Goal: Task Accomplishment & Management: Manage account settings

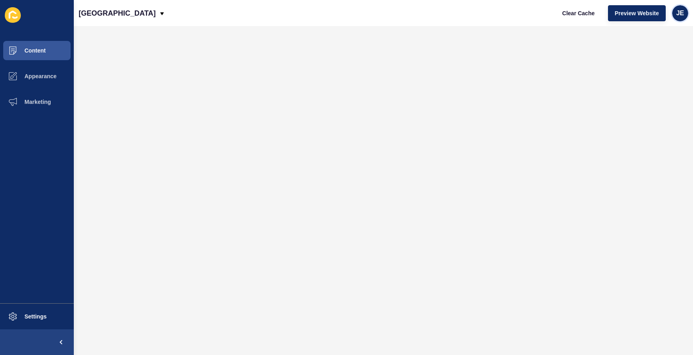
click at [680, 14] on span "JE" at bounding box center [680, 13] width 8 height 8
click at [646, 71] on link "Logout" at bounding box center [661, 67] width 59 height 18
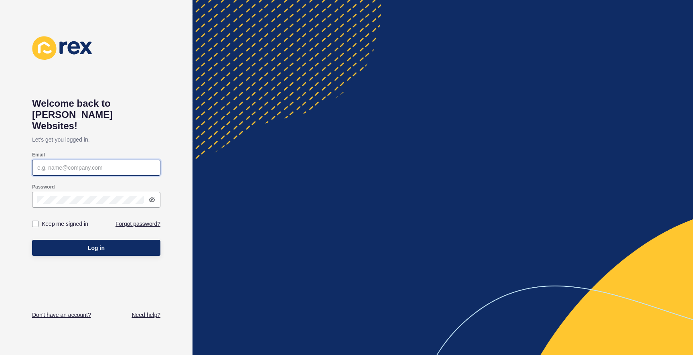
type input "[EMAIL_ADDRESS][PERSON_NAME][DOMAIN_NAME]"
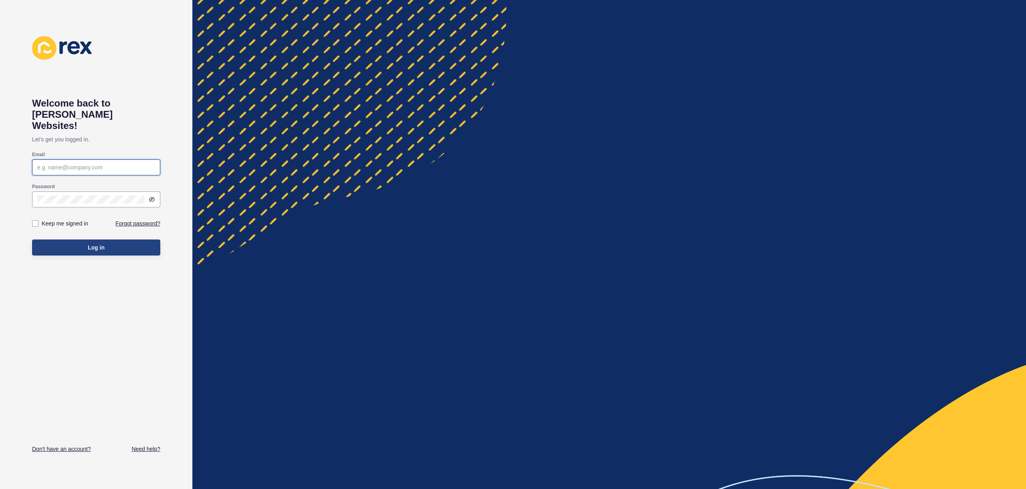
type input "[EMAIL_ADDRESS][PERSON_NAME][DOMAIN_NAME]"
click at [109, 240] on button "Log in" at bounding box center [96, 248] width 128 height 16
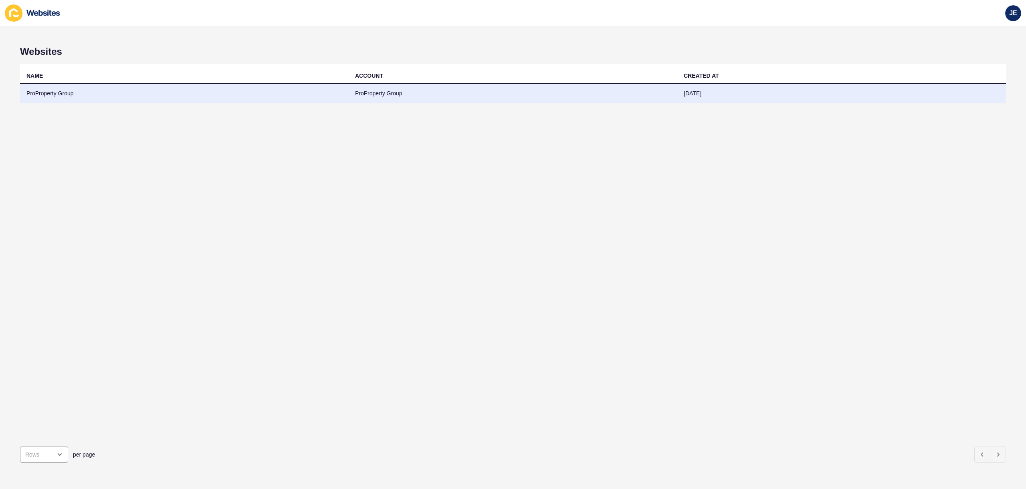
click at [401, 98] on td "ProProperty Group" at bounding box center [513, 94] width 329 height 20
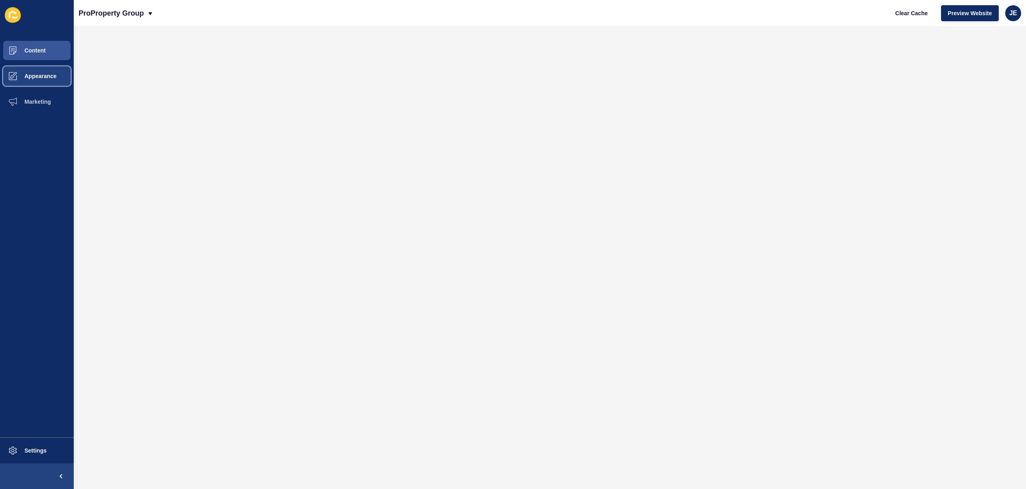
click at [42, 78] on span "Appearance" at bounding box center [28, 76] width 58 height 6
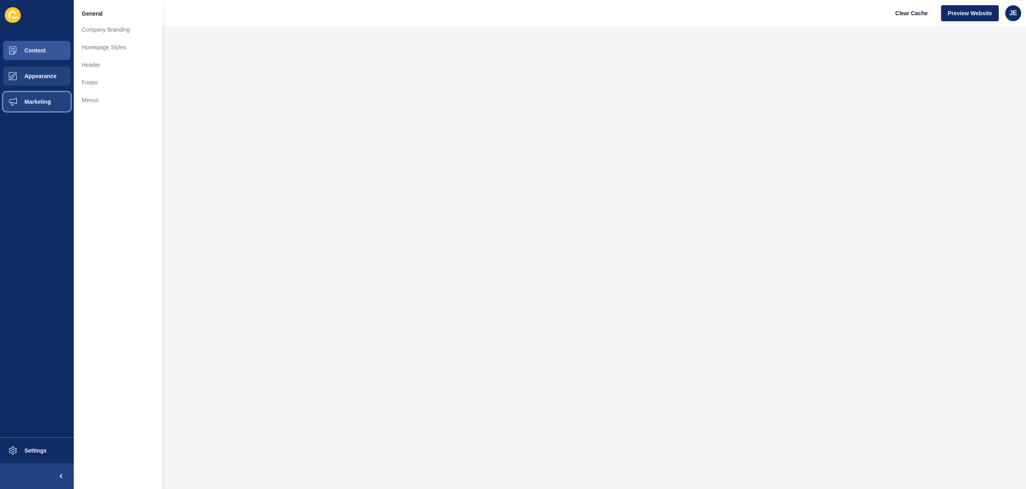
click at [38, 99] on span "Marketing" at bounding box center [25, 102] width 52 height 6
click at [43, 78] on span "Appearance" at bounding box center [28, 76] width 58 height 6
click at [112, 50] on link "Homepage Styles" at bounding box center [118, 47] width 88 height 18
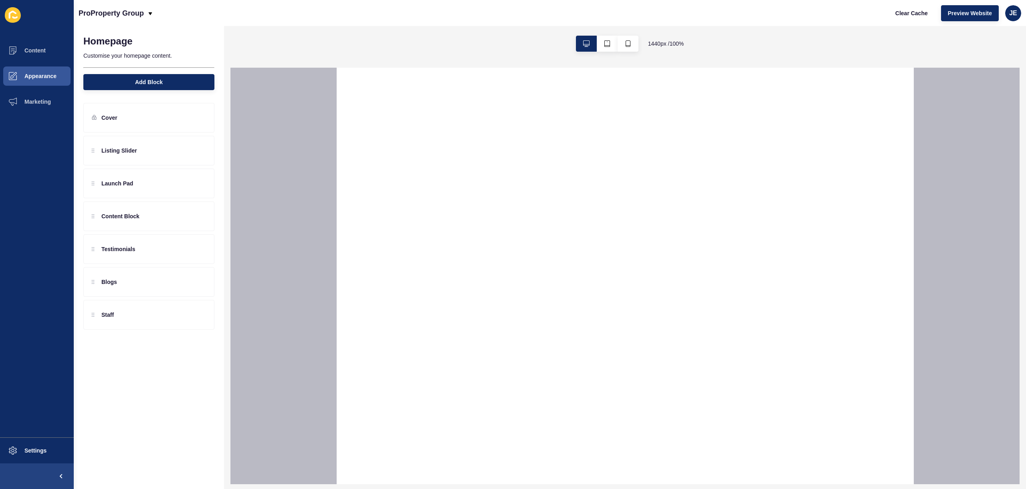
select select
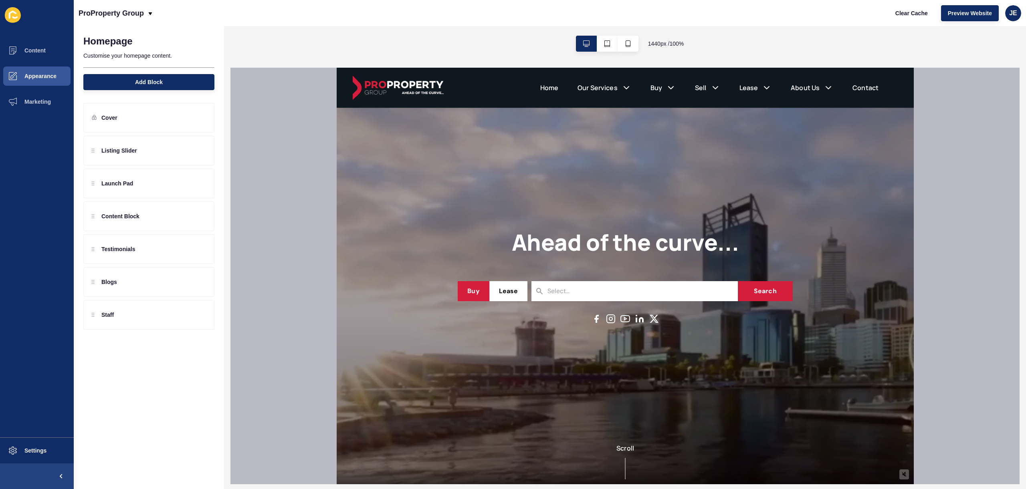
click at [587, 247] on h1 "Ahead of the curve..." at bounding box center [624, 242] width 227 height 27
click at [29, 452] on span "Settings" at bounding box center [23, 451] width 48 height 6
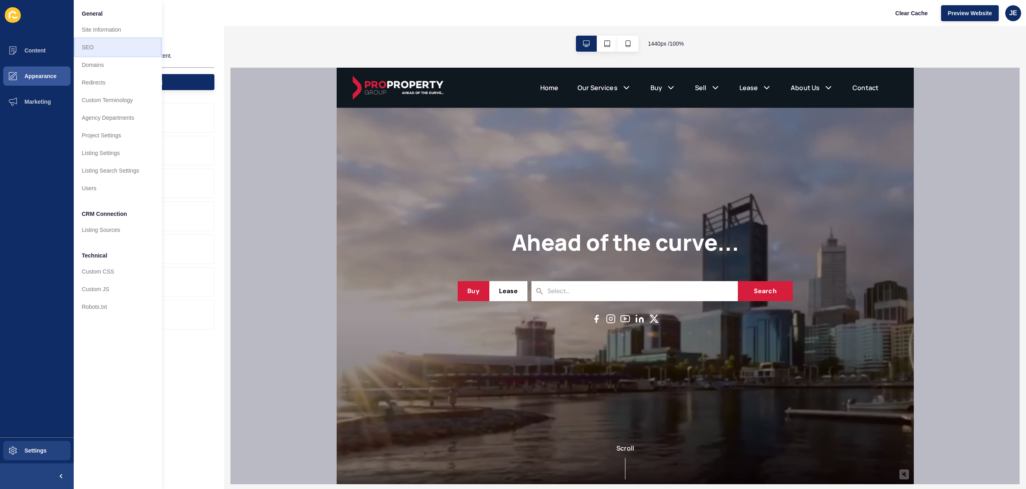
click at [114, 48] on link "SEO" at bounding box center [118, 47] width 88 height 18
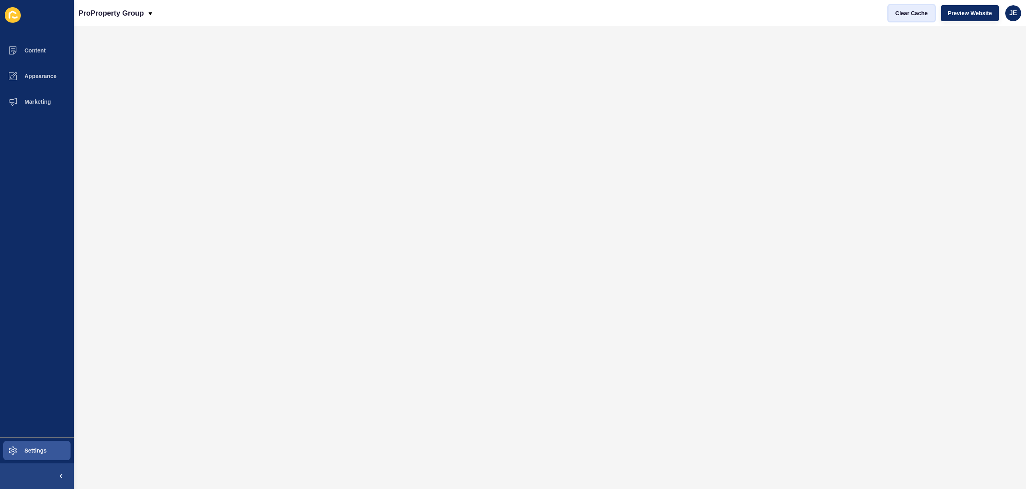
click at [910, 14] on span "Clear Cache" at bounding box center [911, 13] width 32 height 8
click at [39, 79] on span "Appearance" at bounding box center [28, 76] width 58 height 6
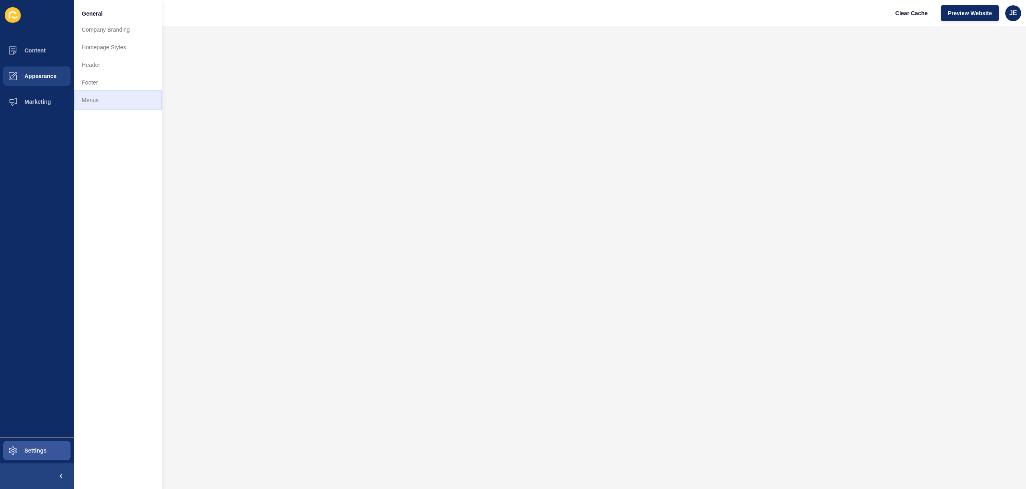
click at [106, 93] on link "Menus" at bounding box center [118, 100] width 88 height 18
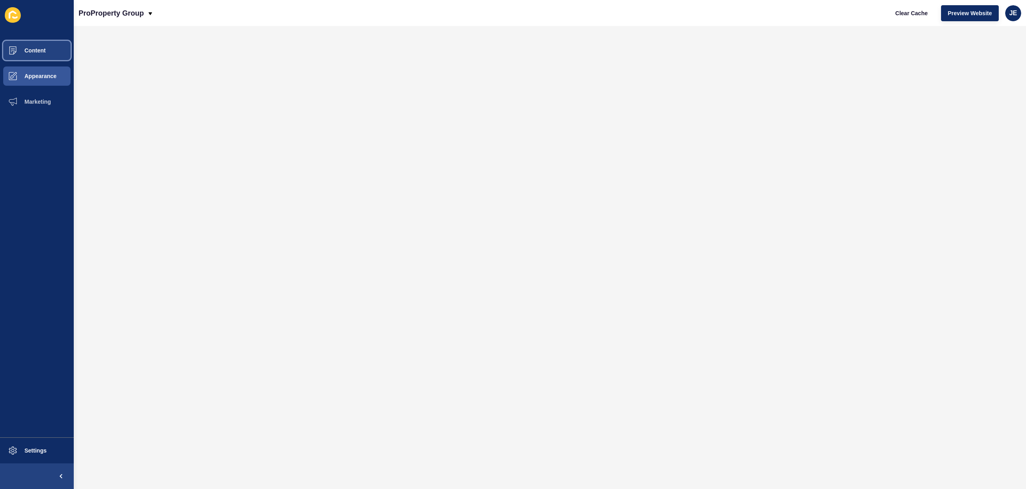
click at [25, 58] on span at bounding box center [13, 51] width 26 height 26
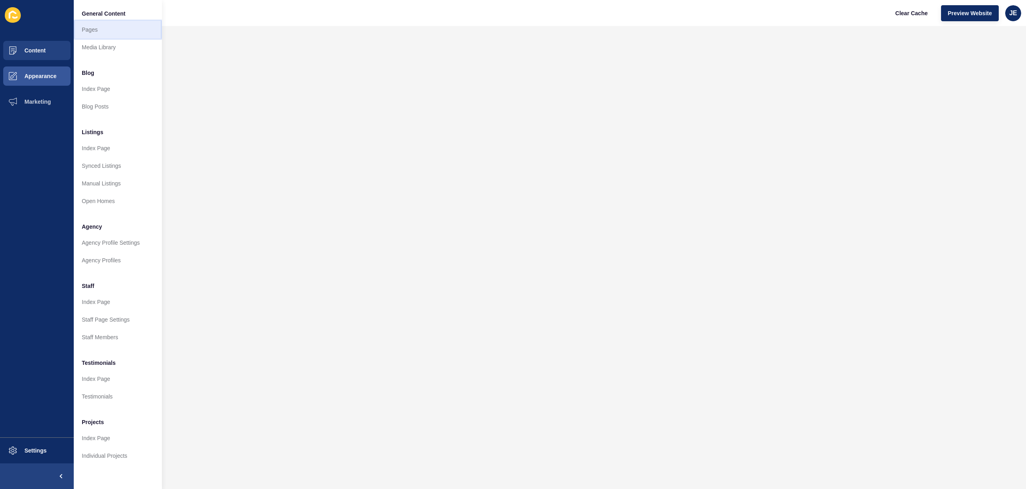
click at [110, 34] on link "Pages" at bounding box center [118, 30] width 88 height 18
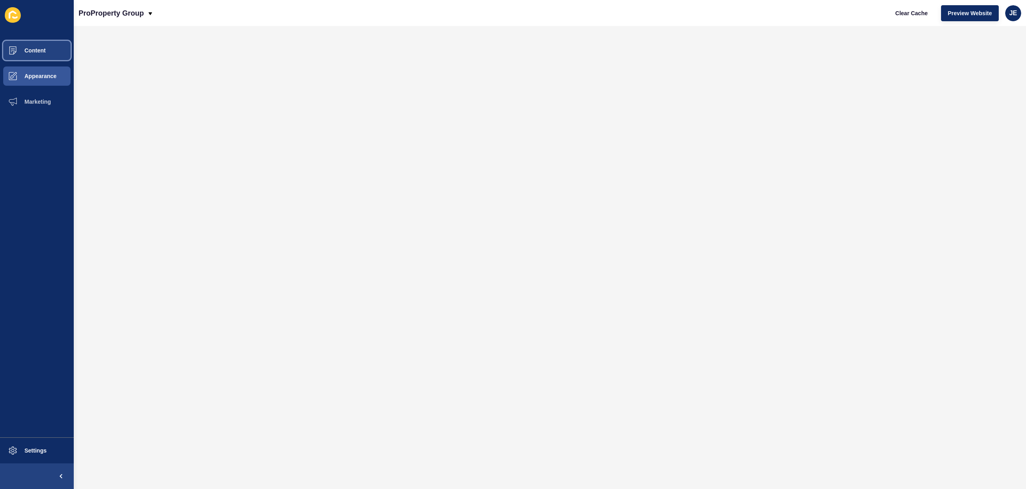
click at [43, 49] on span "Content" at bounding box center [22, 50] width 47 height 6
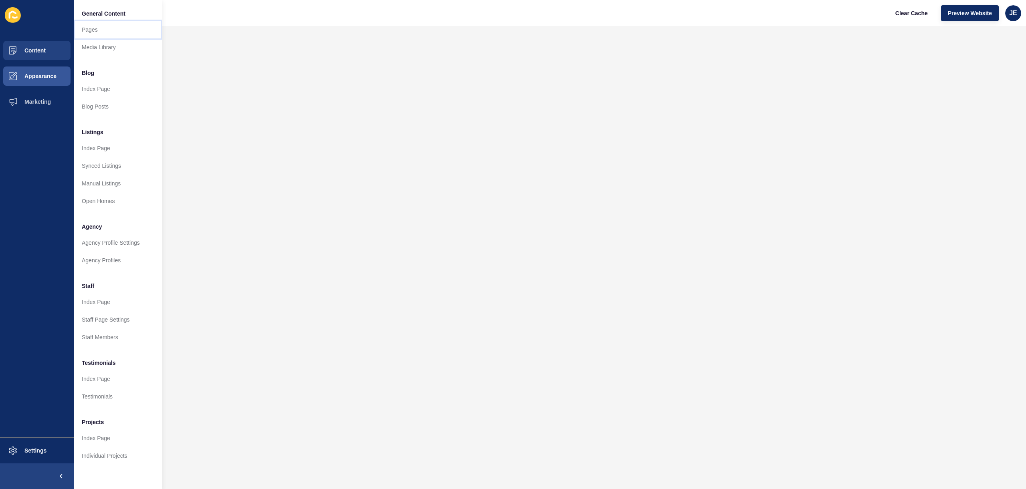
click at [90, 30] on link "Pages" at bounding box center [118, 30] width 88 height 18
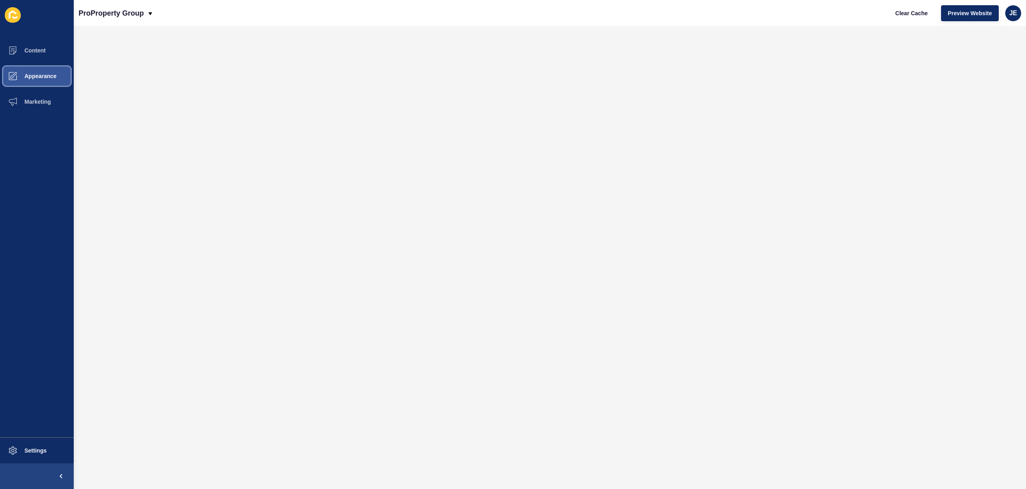
click at [35, 75] on span "Appearance" at bounding box center [28, 76] width 58 height 6
click at [31, 48] on span "Content" at bounding box center [22, 50] width 47 height 6
click at [53, 81] on button "Appearance" at bounding box center [37, 76] width 74 height 26
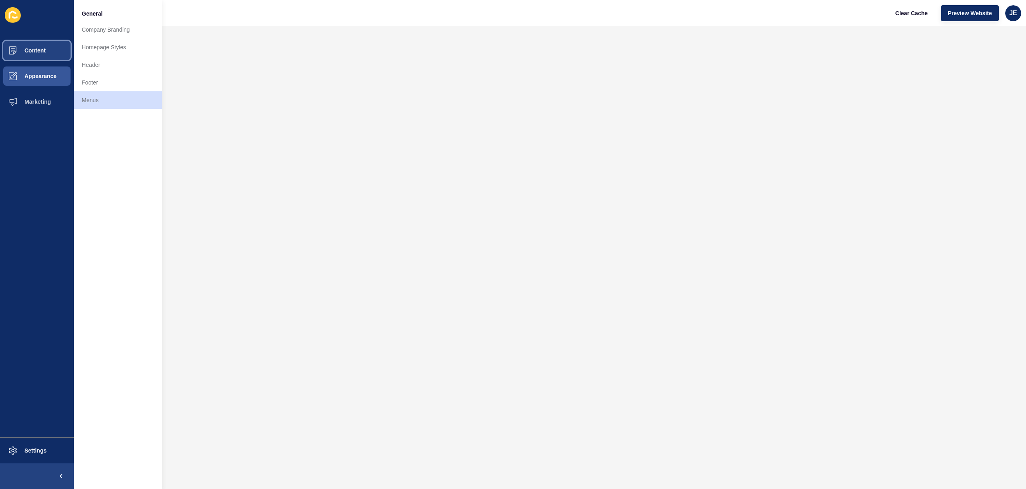
click at [26, 46] on button "Content" at bounding box center [37, 51] width 74 height 26
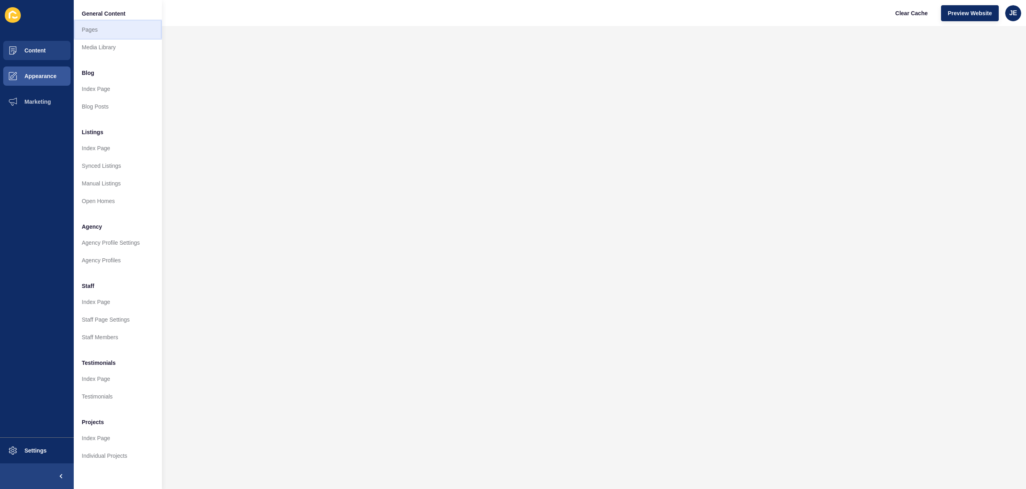
click at [89, 33] on link "Pages" at bounding box center [118, 30] width 88 height 18
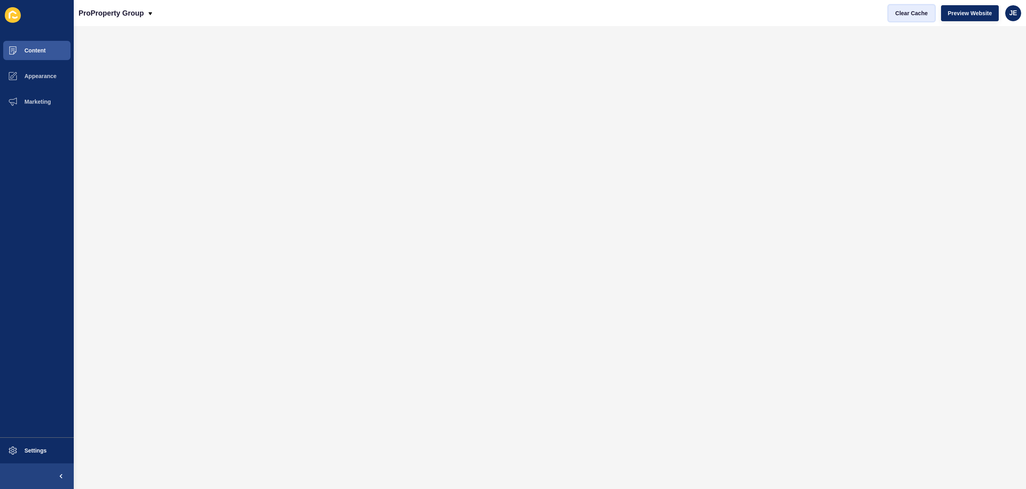
click at [925, 18] on button "Clear Cache" at bounding box center [912, 13] width 46 height 16
click at [51, 52] on button "Content" at bounding box center [37, 51] width 74 height 26
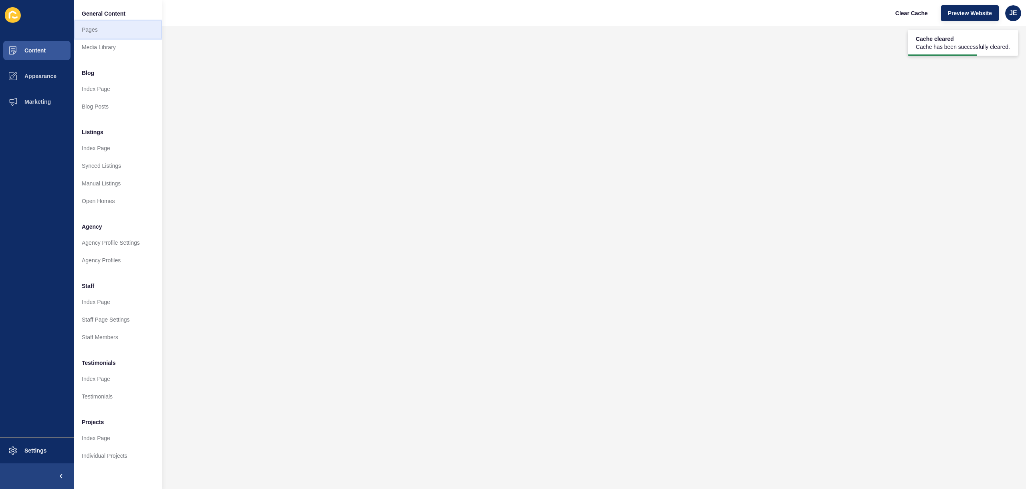
click at [96, 33] on link "Pages" at bounding box center [118, 30] width 88 height 18
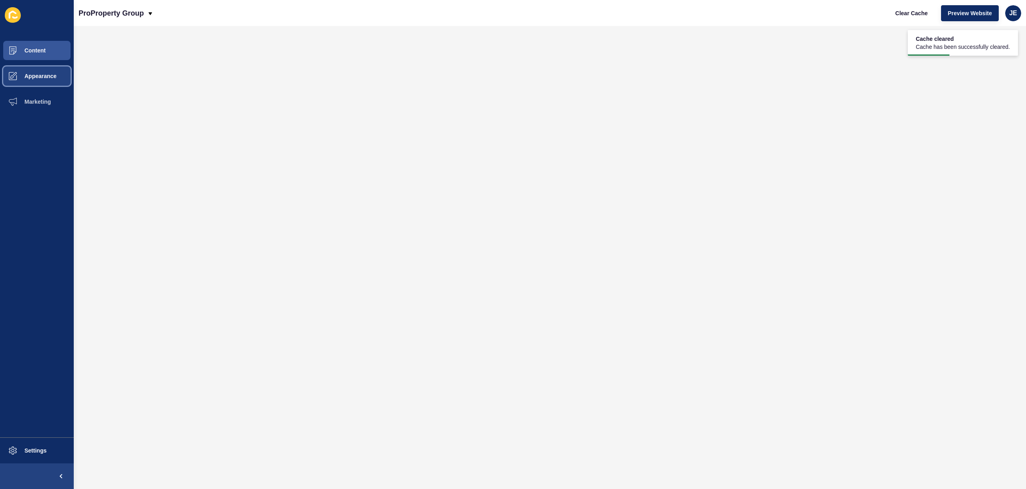
click at [39, 77] on span "Appearance" at bounding box center [28, 76] width 58 height 6
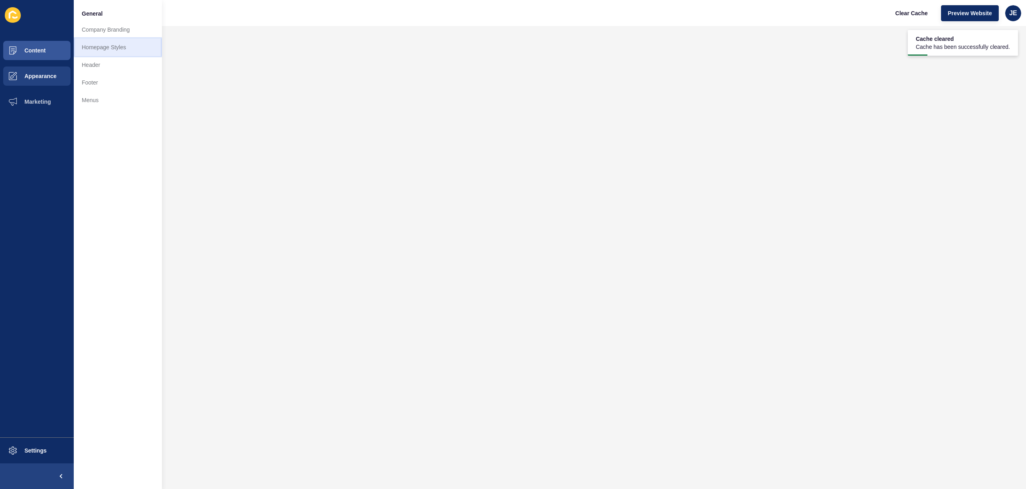
click at [99, 47] on link "Homepage Styles" at bounding box center [118, 47] width 88 height 18
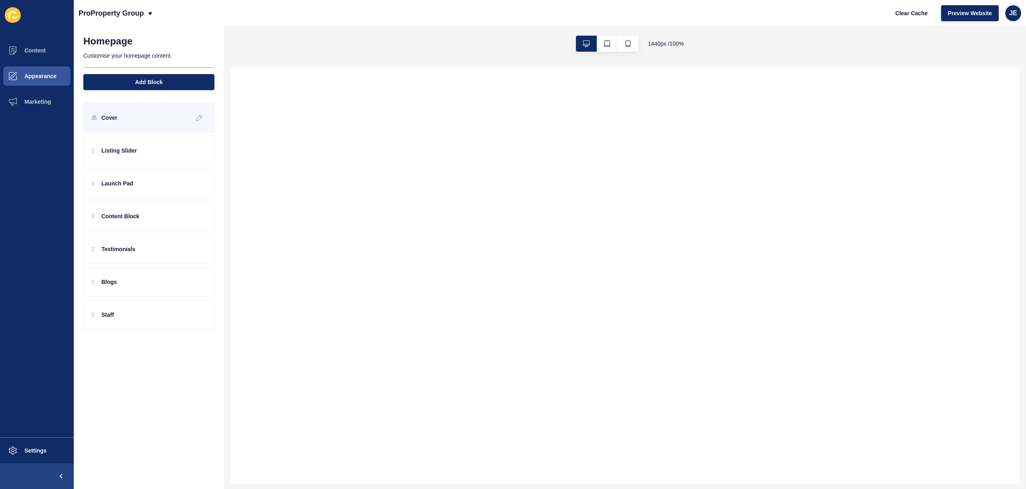
click at [137, 121] on div "Cover" at bounding box center [148, 118] width 131 height 30
click at [200, 118] on icon at bounding box center [199, 118] width 7 height 6
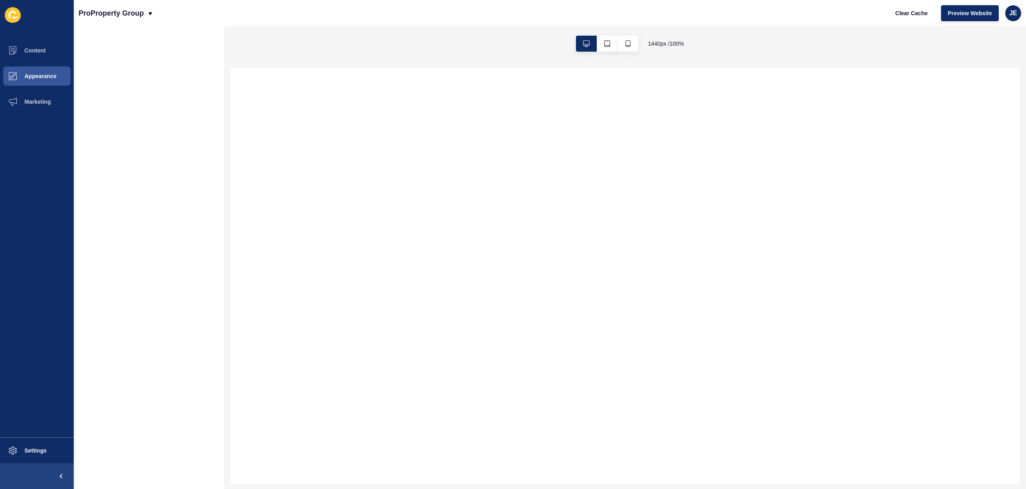
select select
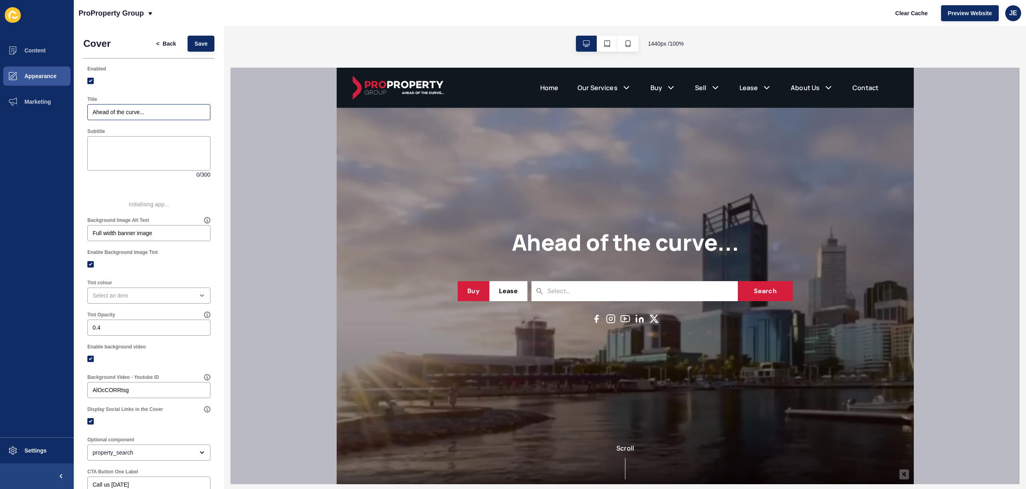
click at [152, 117] on div "Ahead of the curve..." at bounding box center [148, 112] width 123 height 16
paste input "Perth Real Estate and Property Management Specialists"
type input "Perth Real Estate and Property Management Specialists"
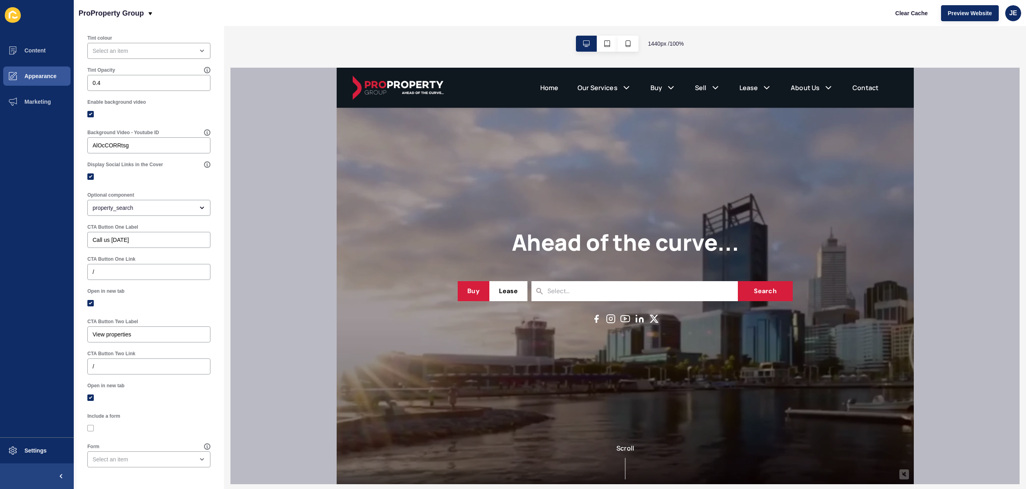
scroll to position [0, 0]
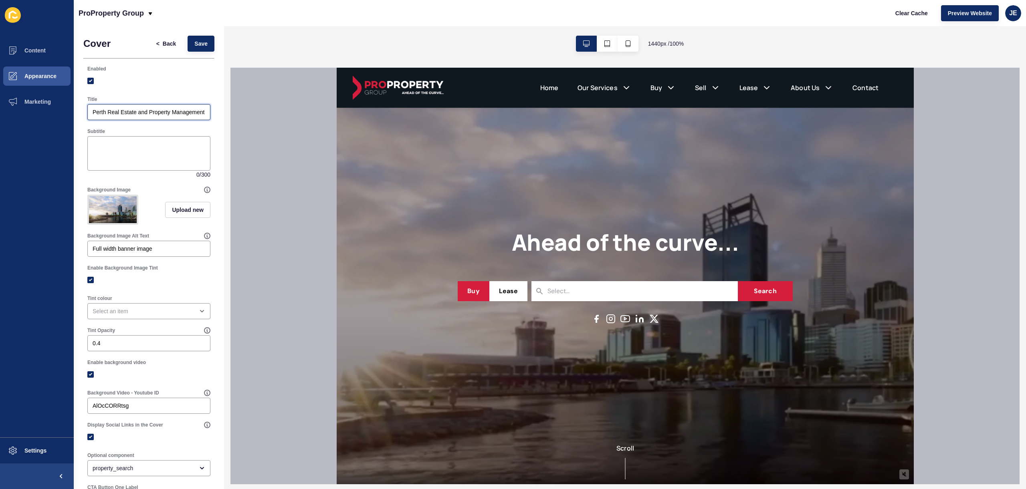
click at [164, 112] on input "Perth Real Estate and Property Management Specialists" at bounding box center [149, 112] width 113 height 8
click at [197, 47] on span "Save" at bounding box center [200, 44] width 13 height 8
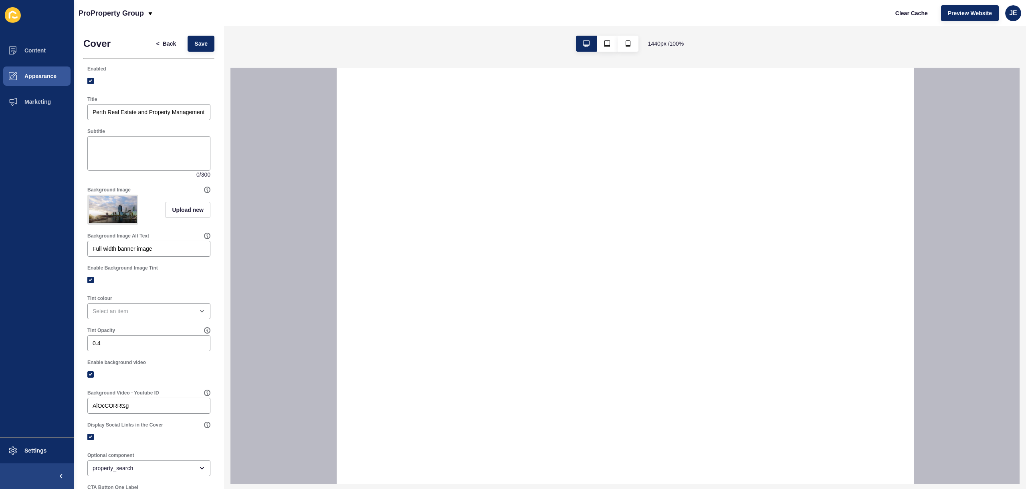
select select
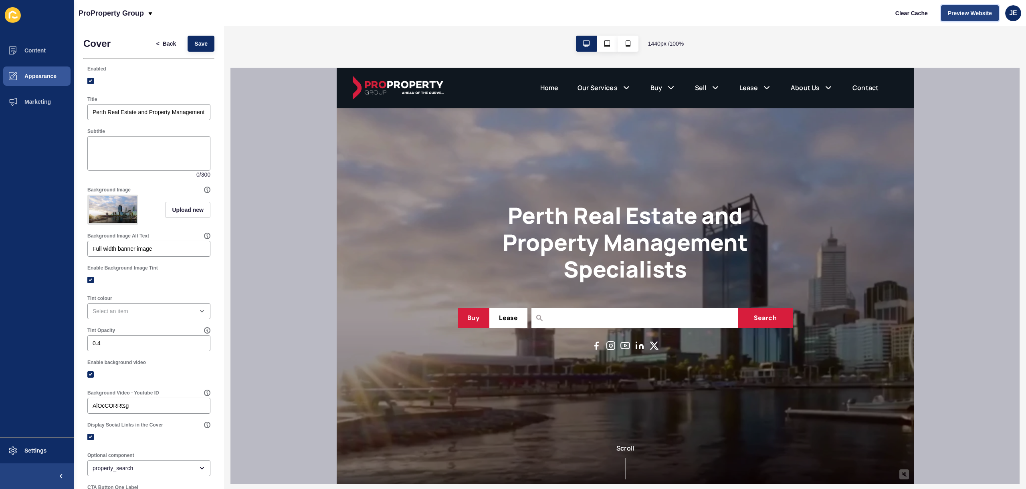
click at [955, 17] on span "Preview Website" at bounding box center [970, 13] width 44 height 8
click at [48, 453] on button "Settings" at bounding box center [37, 451] width 74 height 26
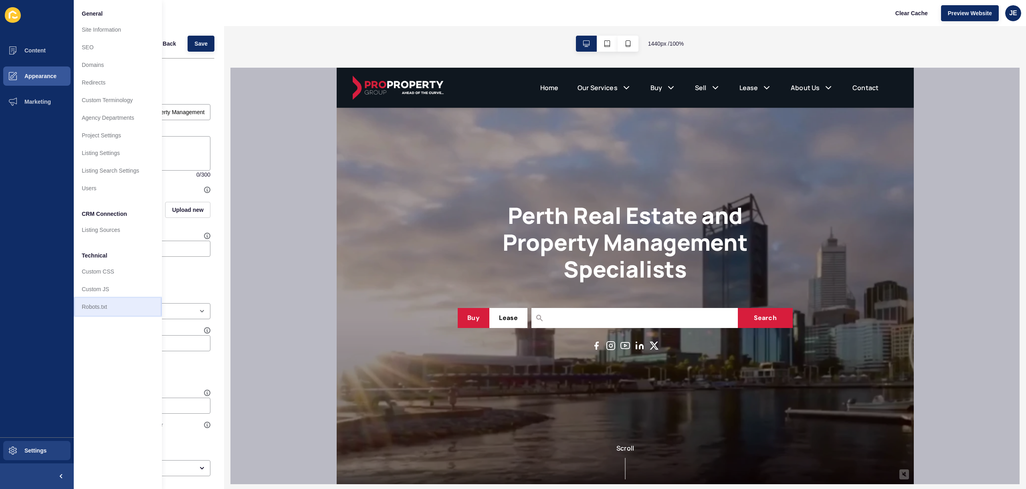
click at [95, 298] on link "Robots.txt" at bounding box center [118, 307] width 88 height 18
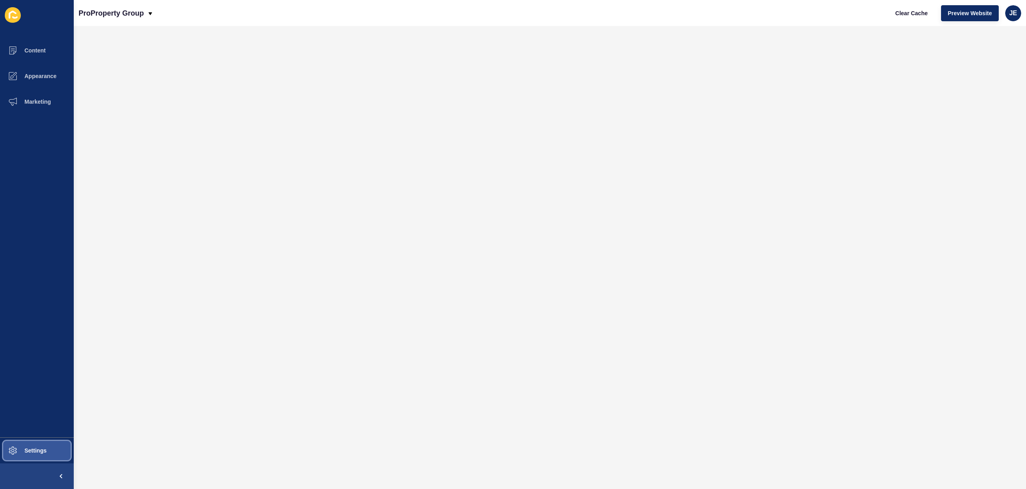
drag, startPoint x: 40, startPoint y: 445, endPoint x: 59, endPoint y: 420, distance: 31.7
click at [40, 445] on button "Settings" at bounding box center [37, 451] width 74 height 26
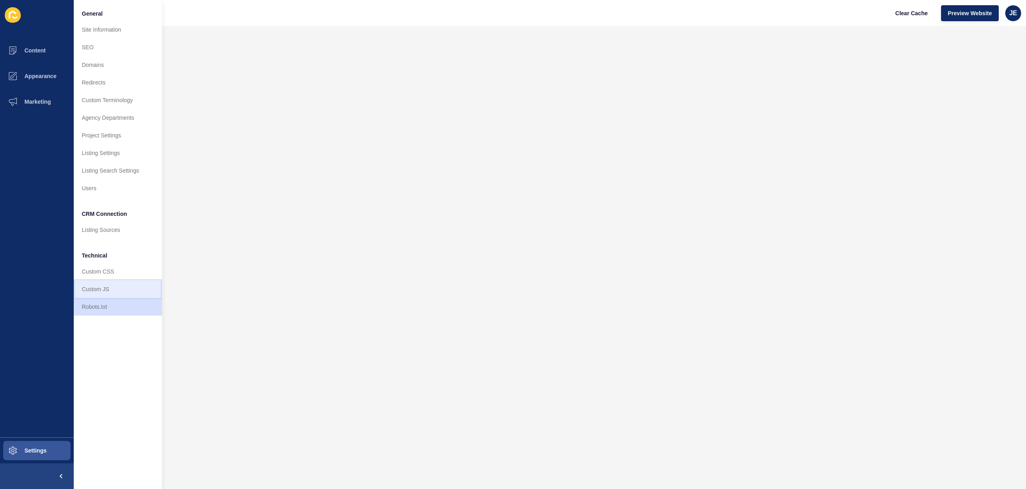
click at [117, 282] on link "Custom JS" at bounding box center [118, 290] width 88 height 18
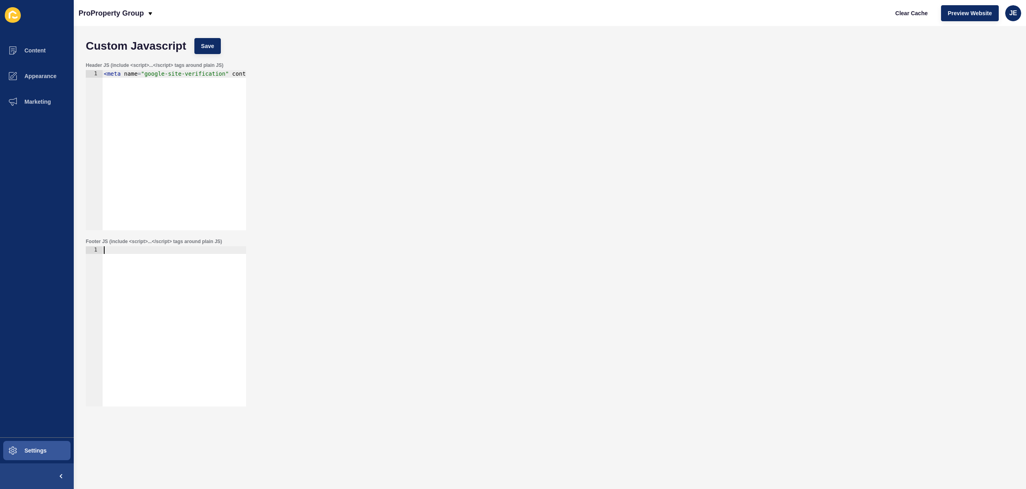
click at [177, 255] on div at bounding box center [174, 335] width 144 height 176
paste textarea "</script>"
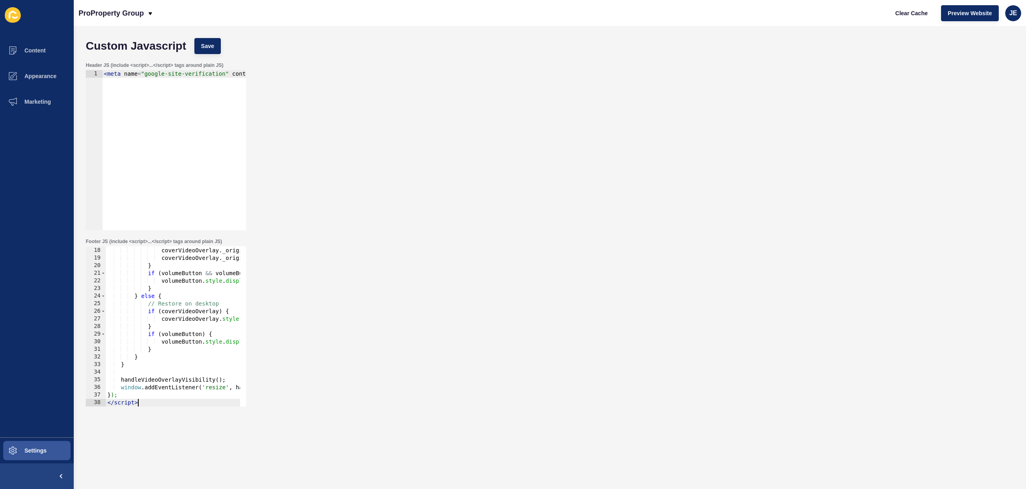
scroll to position [135, 0]
type textarea "}); </script>"
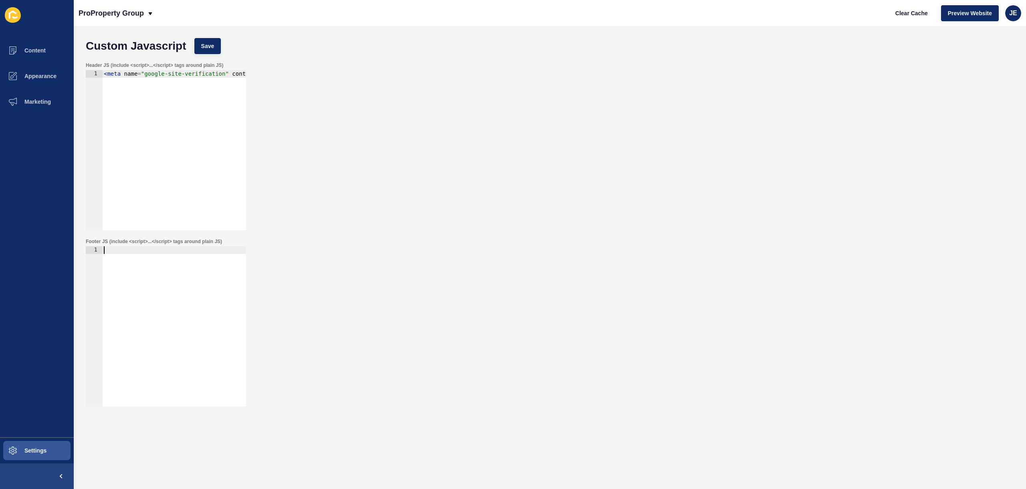
type textarea "<meta name="google-site-verification" content="9mGIglkw3q_pSZdyZuh9krho_m2S1uU6…"
click at [160, 97] on div "< meta name = "google-site-verification" content = "9mGIglkw3q_pSZdyZuh9krho_m2…" at bounding box center [262, 155] width 320 height 170
paste textarea "</script>"
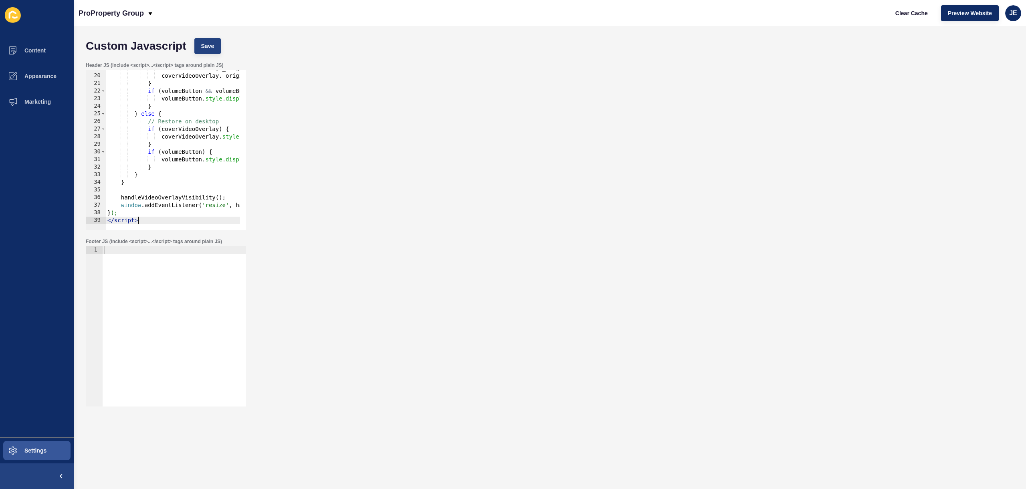
type textarea "</script>"
click at [212, 50] on span "Save" at bounding box center [207, 46] width 13 height 8
click at [912, 15] on span "Clear Cache" at bounding box center [911, 13] width 32 height 8
click at [958, 14] on span "Preview Website" at bounding box center [970, 13] width 44 height 8
click at [902, 12] on span "Clear Cache" at bounding box center [911, 13] width 32 height 8
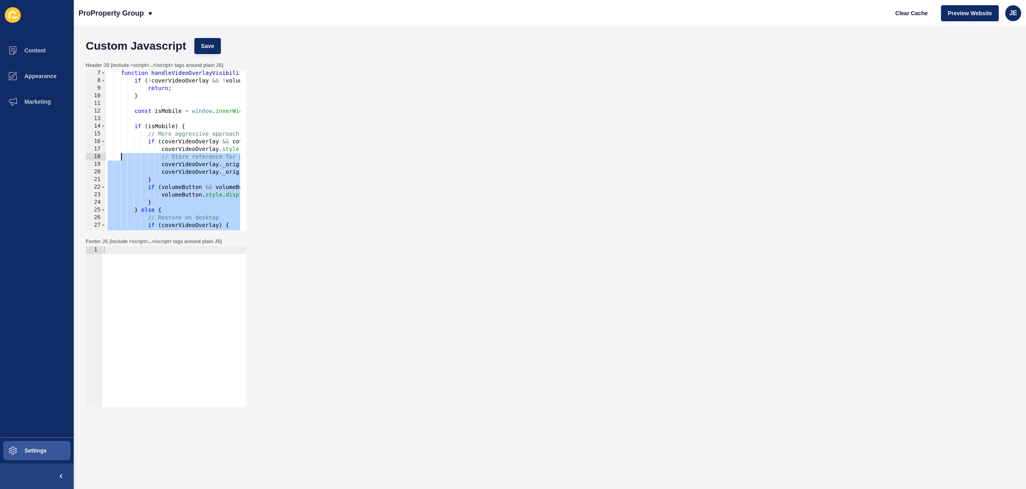
scroll to position [0, 0]
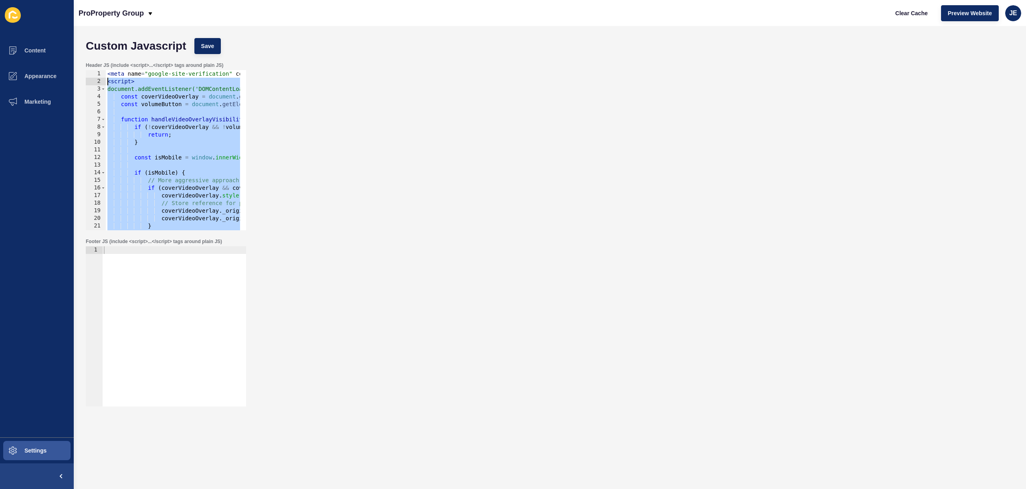
drag, startPoint x: 145, startPoint y: 220, endPoint x: 83, endPoint y: 83, distance: 150.7
click at [83, 83] on div "Header JS (include <script>...</script> tags around plain JS) </script> 1 2 3 4…" at bounding box center [550, 146] width 936 height 176
paste textarea "/script>"
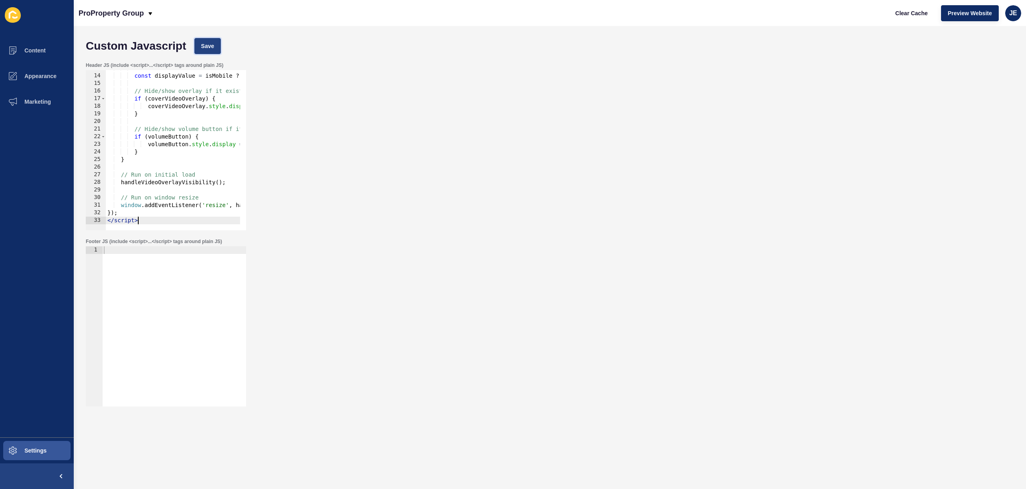
click at [201, 45] on span "Save" at bounding box center [207, 46] width 13 height 8
click at [904, 14] on span "Clear Cache" at bounding box center [911, 13] width 32 height 8
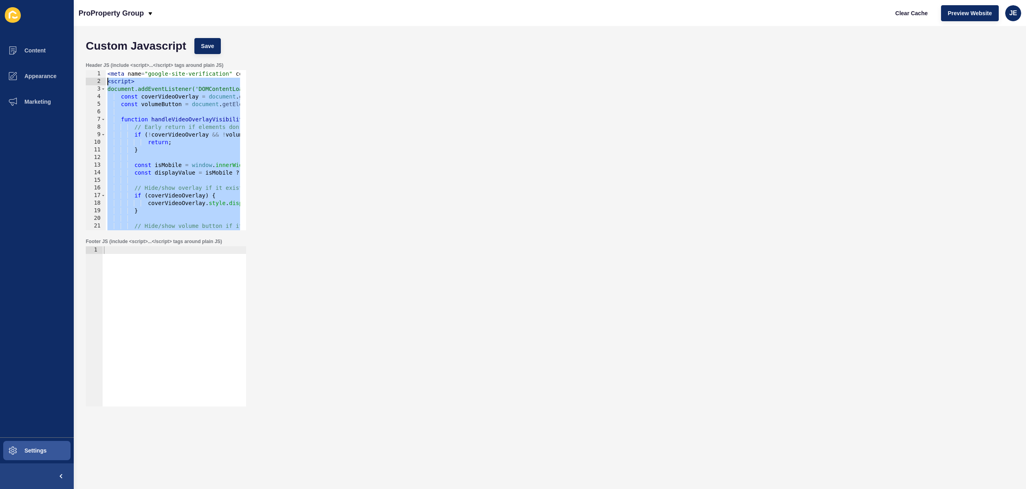
drag, startPoint x: 150, startPoint y: 220, endPoint x: 83, endPoint y: 81, distance: 154.6
click at [83, 81] on div "Header JS (include <script>...</script> tags around plain JS) </script> 1 2 3 4…" at bounding box center [550, 146] width 936 height 176
paste textarea "/script>"
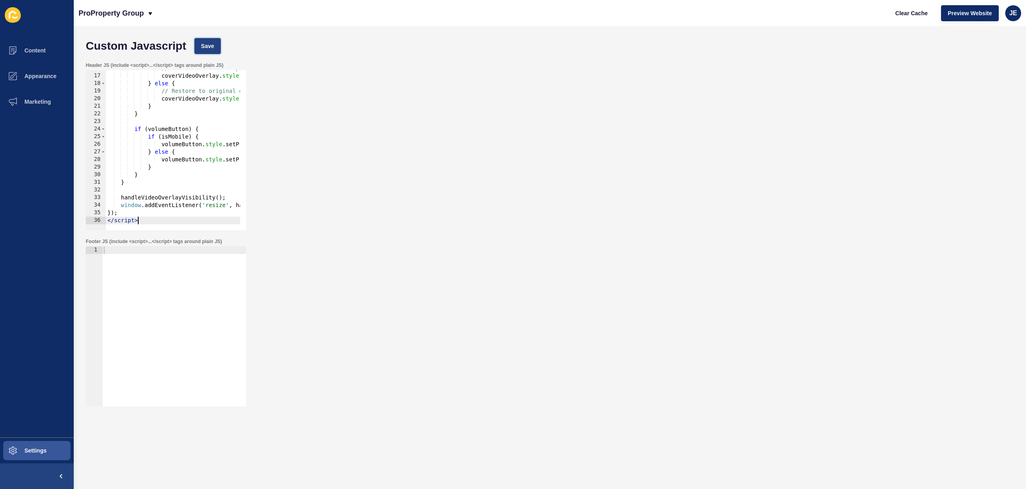
click at [207, 43] on span "Save" at bounding box center [207, 46] width 13 height 8
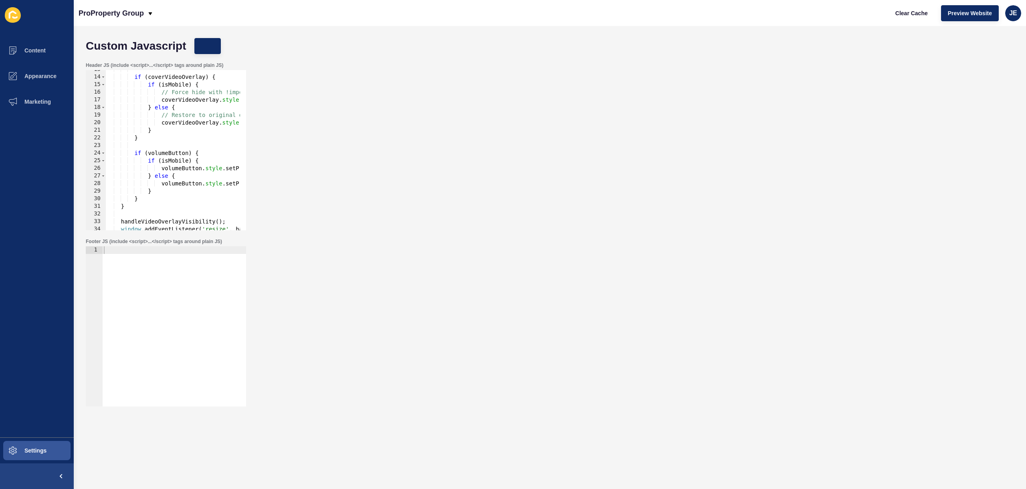
scroll to position [0, 0]
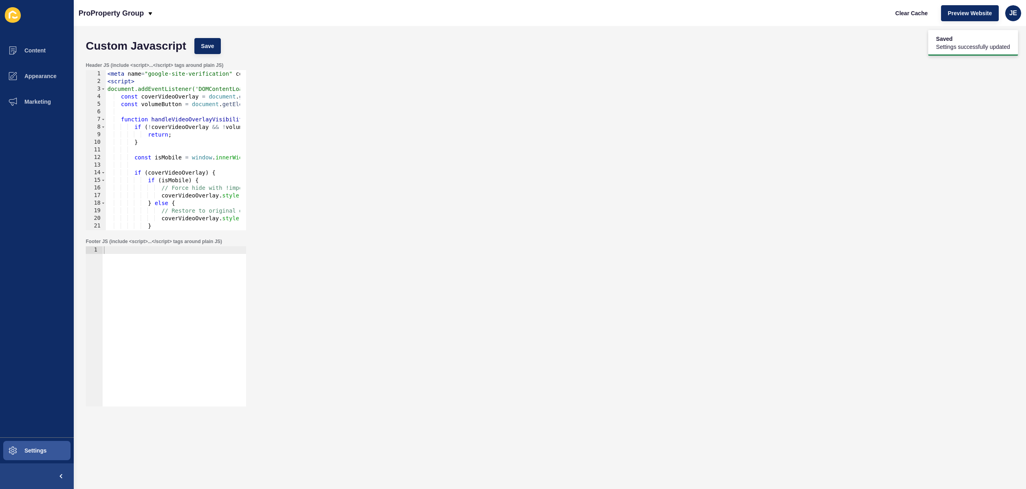
click at [109, 84] on div "< meta name = "google-site-verification" content = "9mGIglkw3q_pSZdyZuh9krho_m2…" at bounding box center [266, 155] width 320 height 170
type textarea "<script>"
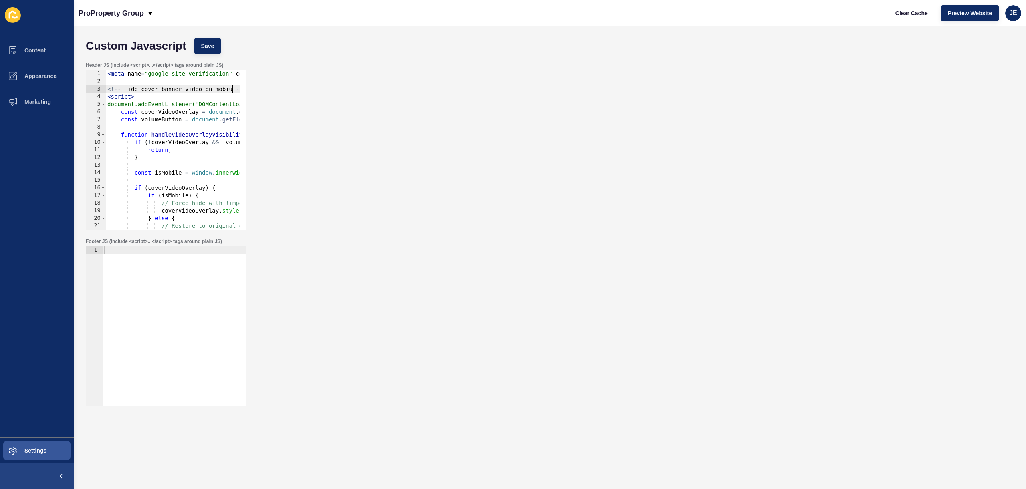
scroll to position [0, 9]
type textarea "<!-- Hide cover banner video on mobile -->"
click at [212, 43] on span "Save" at bounding box center [207, 46] width 13 height 8
click at [208, 47] on span "Save" at bounding box center [207, 46] width 13 height 8
click at [914, 15] on span "Clear Cache" at bounding box center [911, 13] width 32 height 8
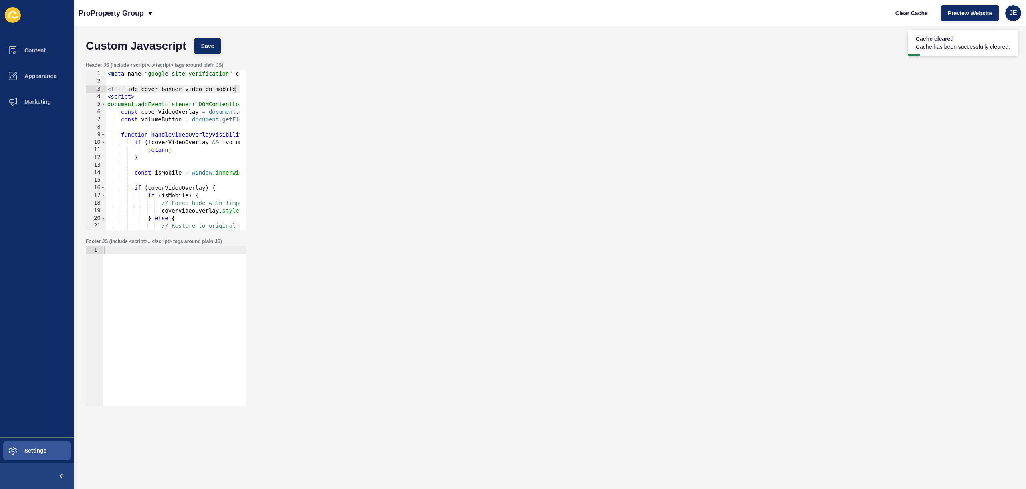
click at [163, 164] on div "< meta name = "google-site-verification" content = "9mGIglkw3q_pSZdyZuh9krho_m2…" at bounding box center [266, 155] width 320 height 170
click at [161, 180] on div "< meta name = "google-site-verification" content = "9mGIglkw3q_pSZdyZuh9krho_m2…" at bounding box center [266, 155] width 320 height 170
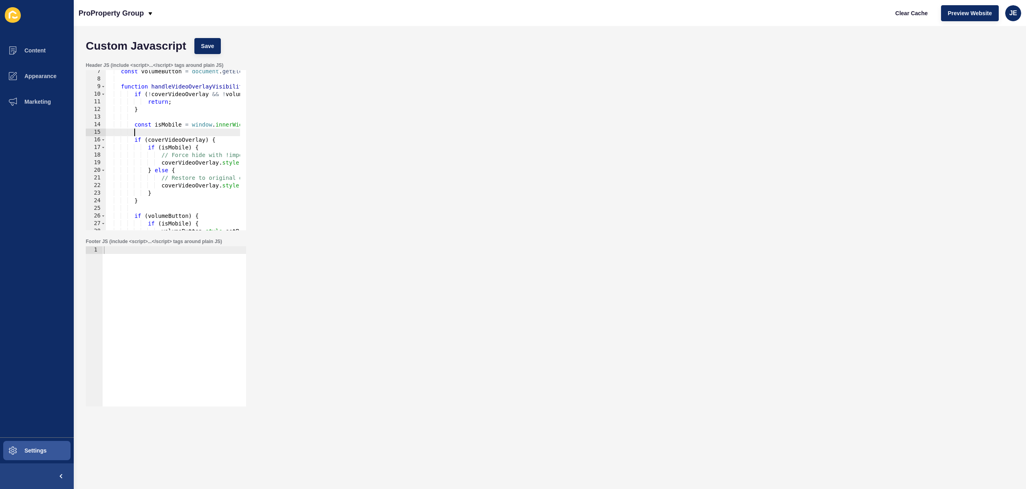
scroll to position [48, 0]
click at [225, 141] on div "const volumeButton = document . getElementById ( 'cover-block-video-overlay-vol…" at bounding box center [266, 153] width 320 height 170
type textarea "if (coverVideoOverlay) {"
click at [216, 52] on button "Save" at bounding box center [207, 46] width 27 height 16
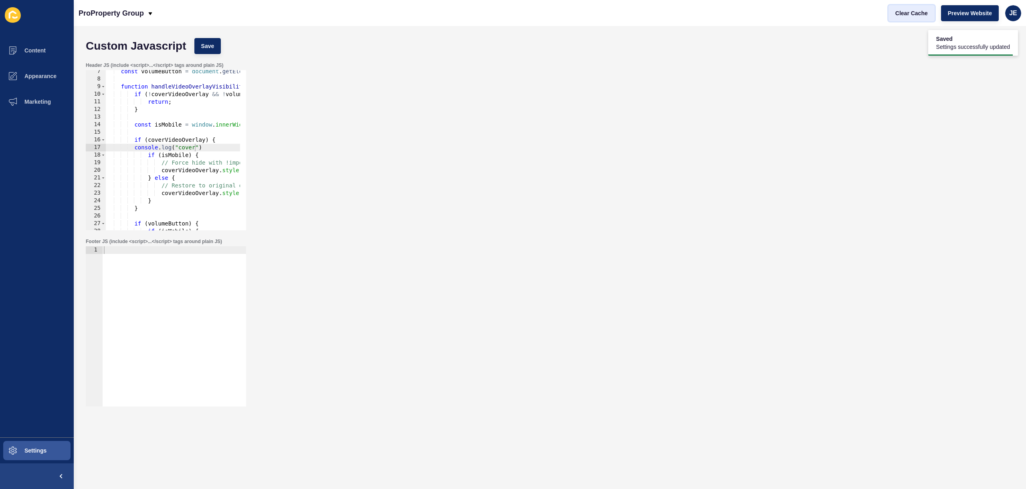
click at [895, 15] on span "Clear Cache" at bounding box center [911, 13] width 32 height 8
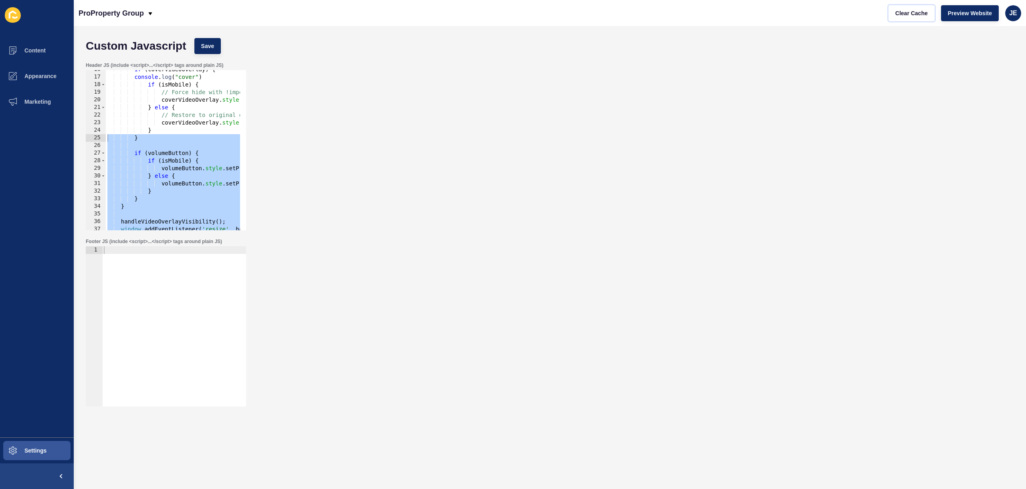
scroll to position [0, 0]
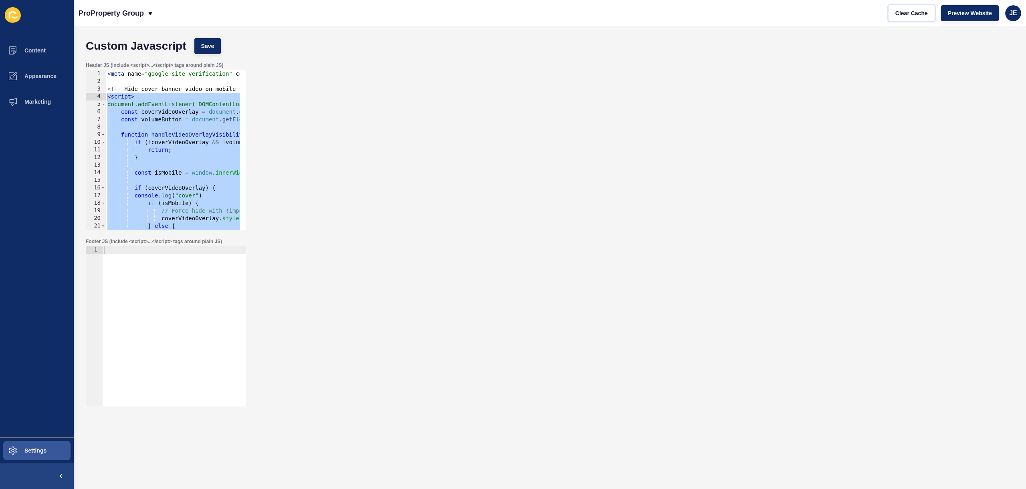
drag, startPoint x: 156, startPoint y: 221, endPoint x: 97, endPoint y: 99, distance: 135.9
click at [97, 99] on div "console.log("cover") 1 2 3 4 5 6 7 8 9 10 11 12 13 14 15 16 17 18 19 20 21 22 2…" at bounding box center [166, 150] width 160 height 160
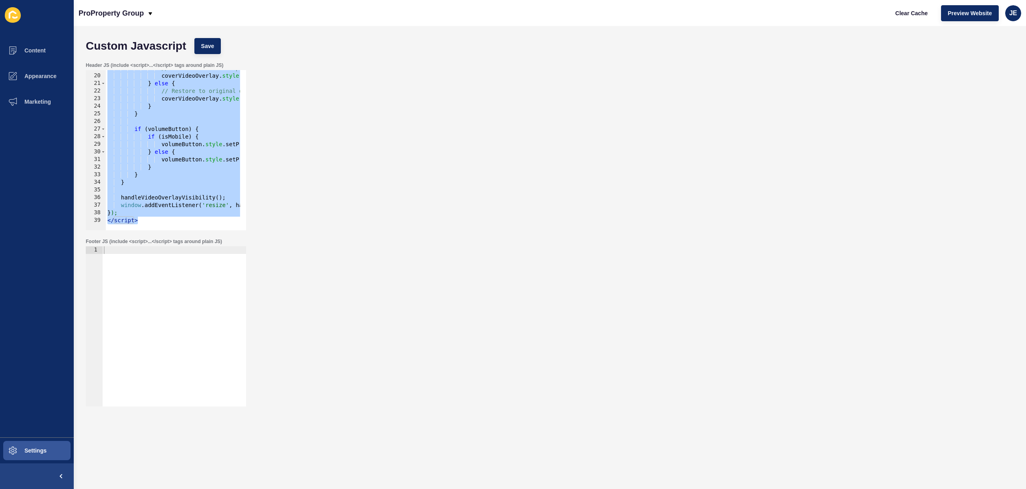
click at [147, 220] on div "// Force hide with !important to override inline styles coverVideoOverlay . sty…" at bounding box center [173, 150] width 134 height 160
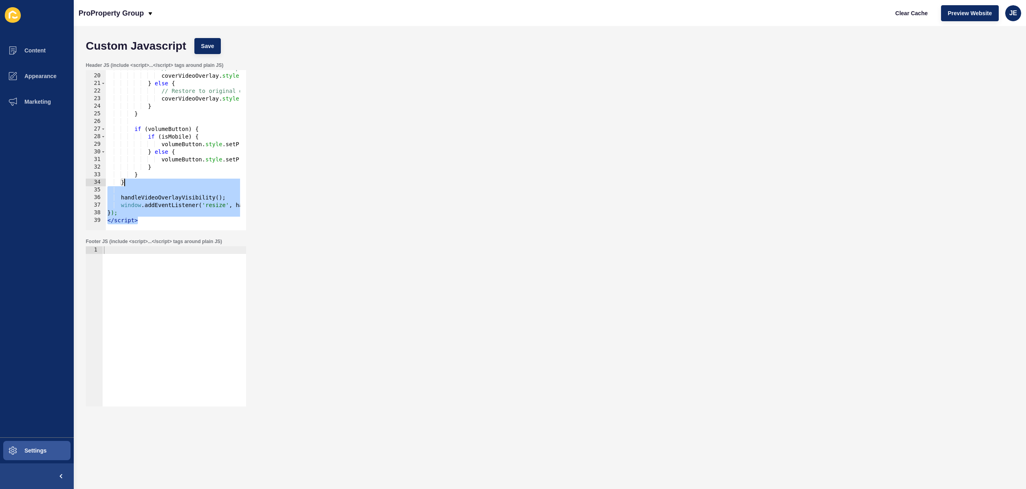
scroll to position [0, 0]
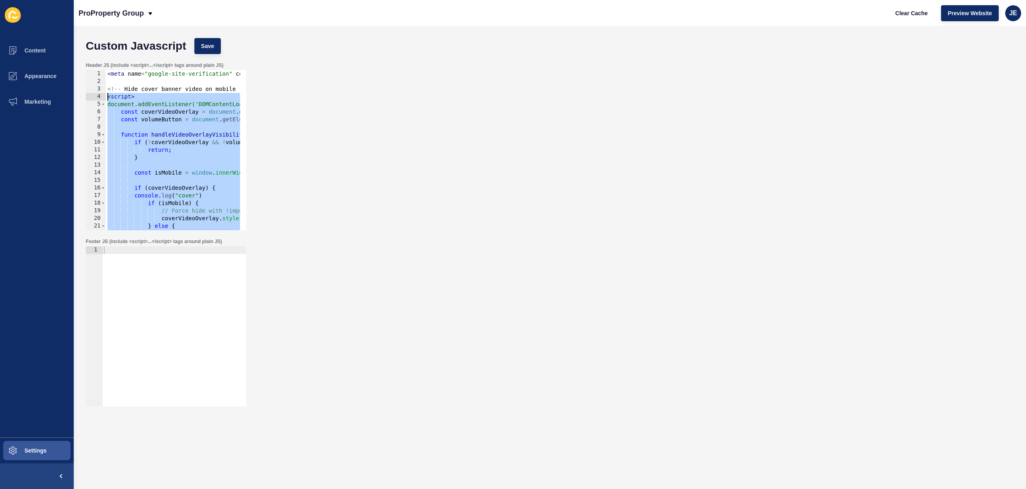
drag, startPoint x: 153, startPoint y: 220, endPoint x: 87, endPoint y: 95, distance: 141.3
click at [87, 95] on div "</script> 1 2 3 4 5 6 7 8 9 10 11 12 13 14 15 16 17 18 19 20 21 22 23 < meta na…" at bounding box center [166, 150] width 160 height 160
paste textarea "/script>"
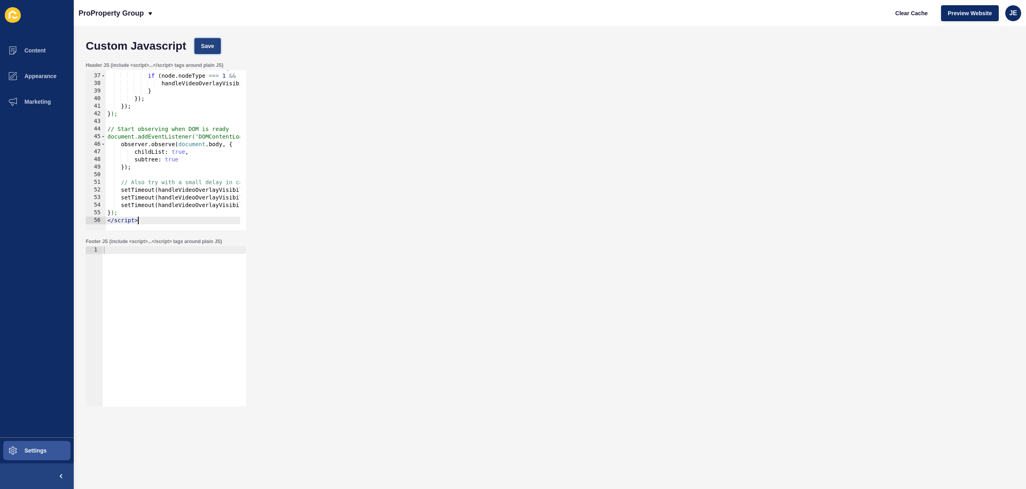
click at [209, 48] on span "Save" at bounding box center [207, 46] width 13 height 8
click at [900, 8] on button "Clear Cache" at bounding box center [912, 13] width 46 height 16
click at [212, 46] on span "Save" at bounding box center [207, 46] width 13 height 8
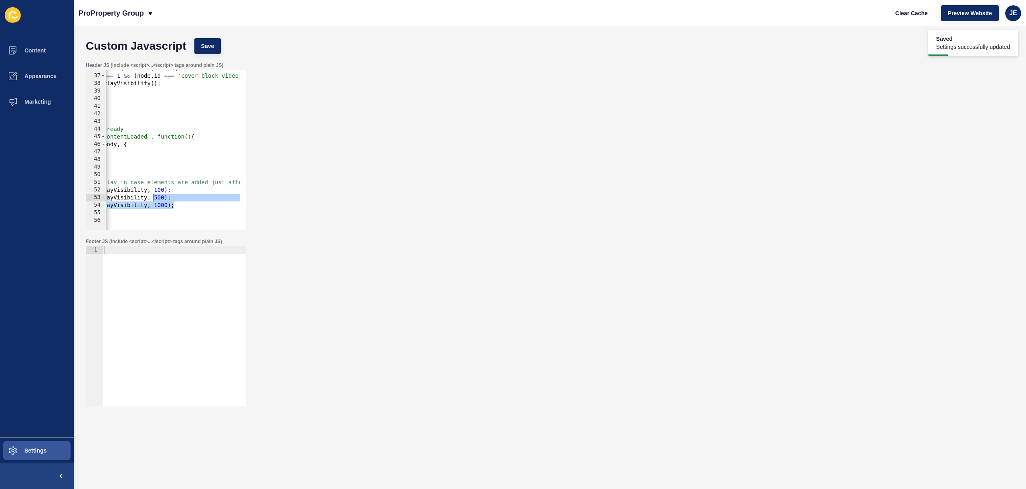
scroll to position [0, 0]
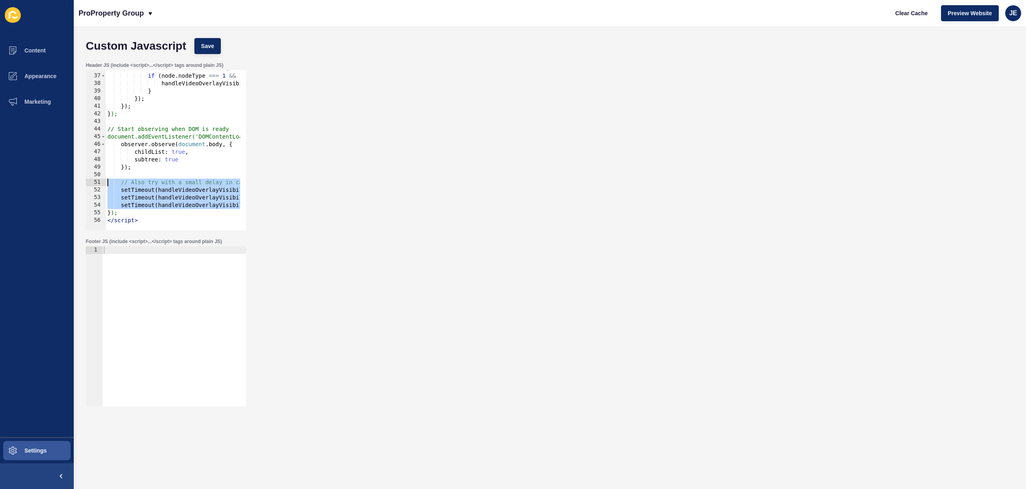
drag, startPoint x: 186, startPoint y: 204, endPoint x: 32, endPoint y: 181, distance: 155.7
click at [32, 181] on div "Content Appearance Marketing Settings ProProperty Group Clear Cache Preview Web…" at bounding box center [513, 244] width 1026 height 489
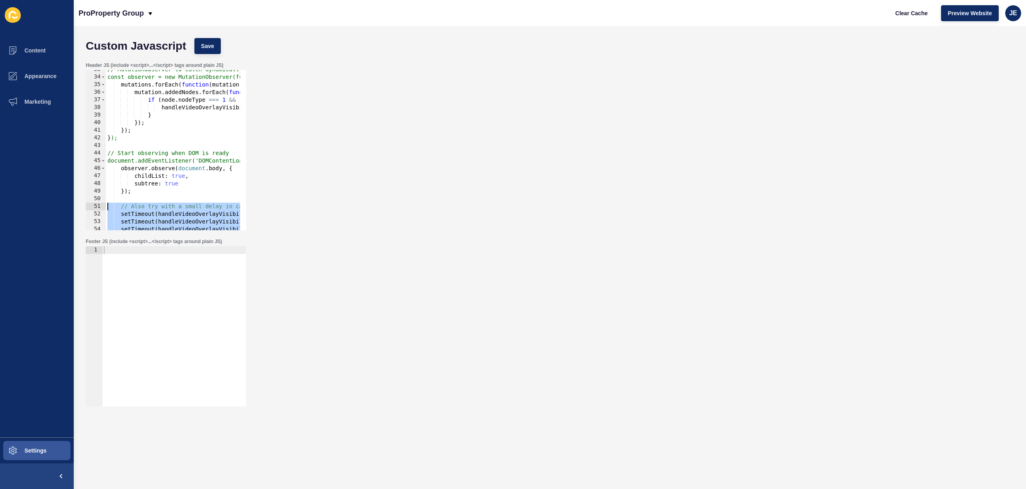
scroll to position [272, 0]
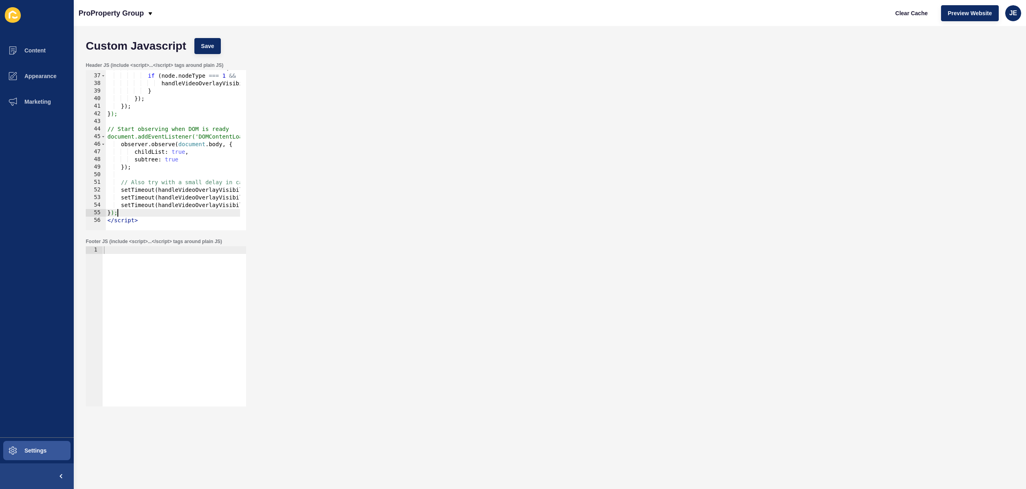
click at [122, 213] on div "mutation . addedNodes . forEach ( function ( node ) { if ( node . nodeType === …" at bounding box center [338, 150] width 465 height 170
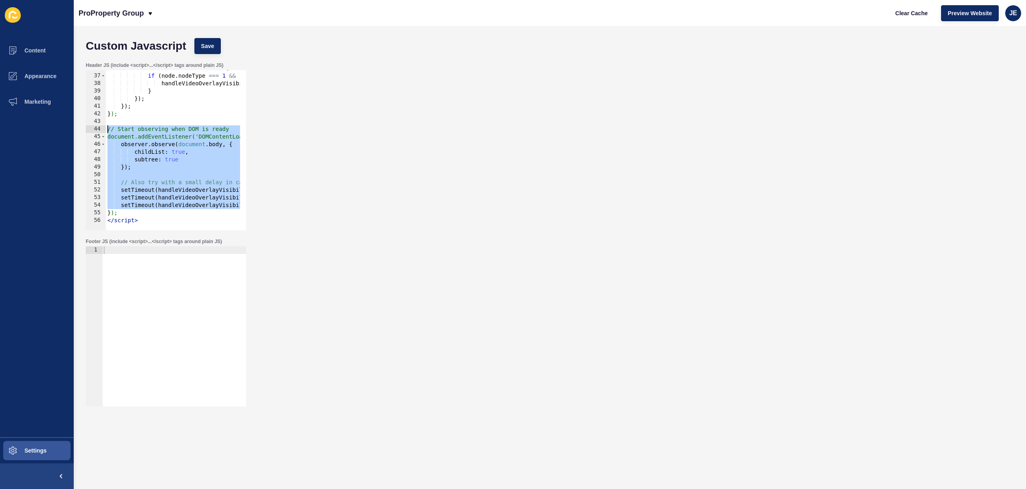
drag, startPoint x: 201, startPoint y: 204, endPoint x: 55, endPoint y: 131, distance: 163.1
click at [55, 131] on div "Content Appearance Marketing Settings ProProperty Group Clear Cache Preview Web…" at bounding box center [513, 244] width 1026 height 489
type textarea "// Start observing when DOM is ready document.addEventListener('DOMContentLoade…"
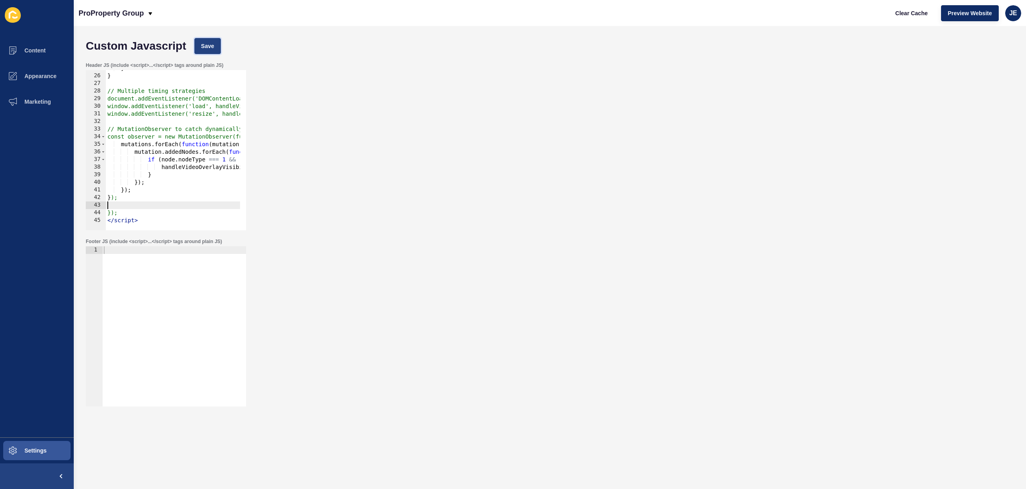
click at [207, 46] on span "Save" at bounding box center [207, 46] width 13 height 8
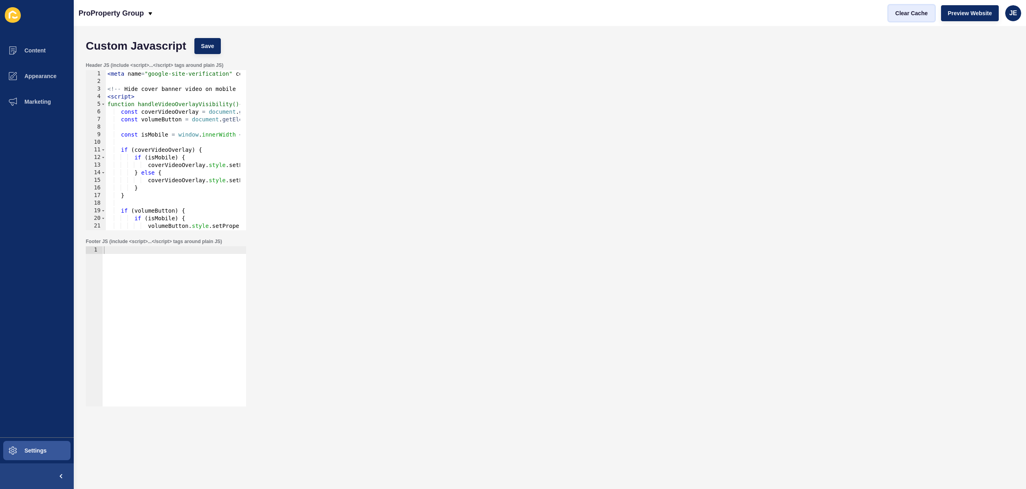
click at [900, 14] on span "Clear Cache" at bounding box center [911, 13] width 32 height 8
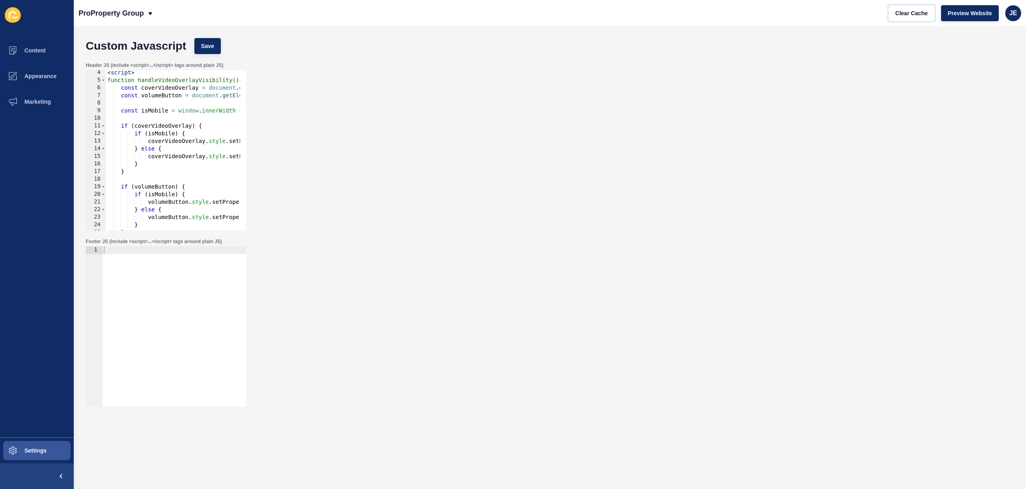
scroll to position [188, 0]
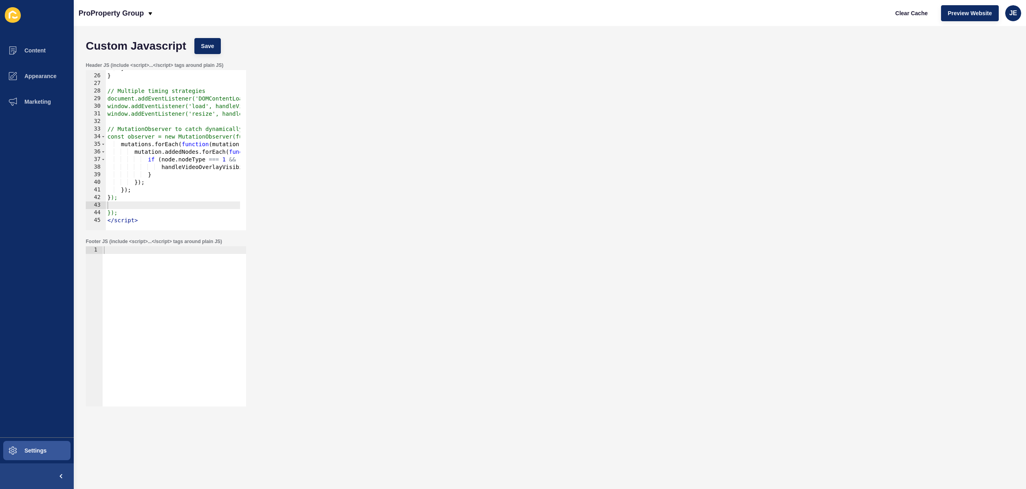
click at [195, 149] on div "} } // Multiple timing strategies document.addEventListener('DOMContentLoaded',…" at bounding box center [338, 150] width 465 height 170
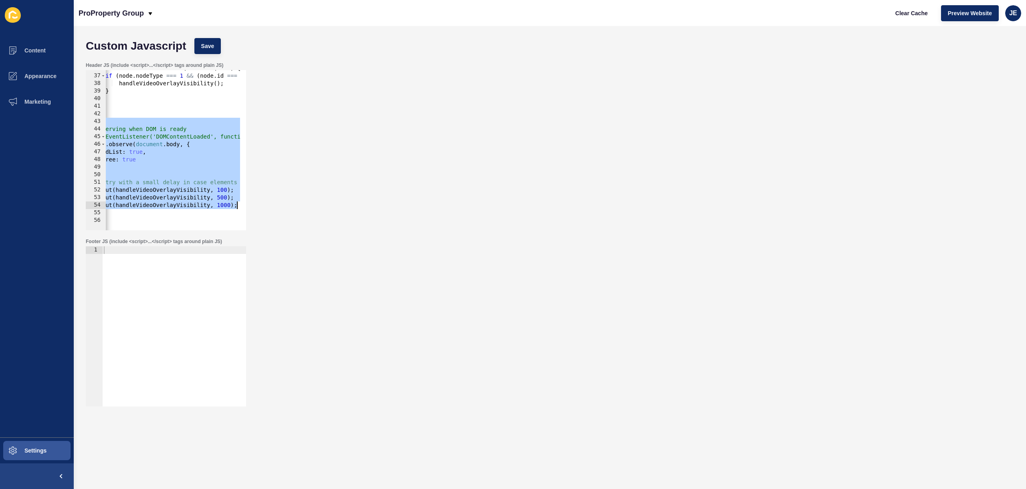
click at [137, 138] on div "mutation . addedNodes . forEach ( function ( node ) { if ( node . nodeType === …" at bounding box center [295, 150] width 465 height 170
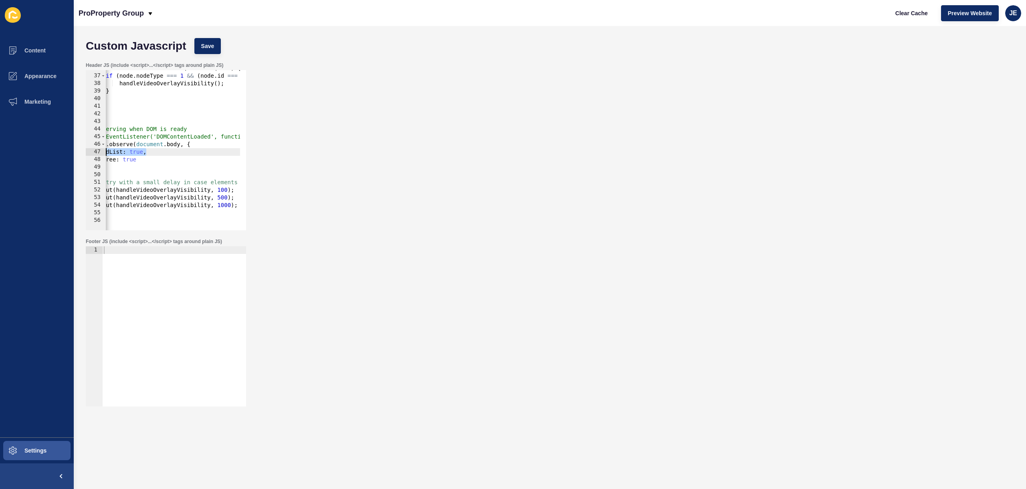
scroll to position [0, 0]
drag, startPoint x: 149, startPoint y: 149, endPoint x: 100, endPoint y: 150, distance: 48.9
click at [100, 150] on div "document.addEventListener('DOMContentLoaded', function() { 36 37 38 39 40 41 42…" at bounding box center [166, 150] width 160 height 160
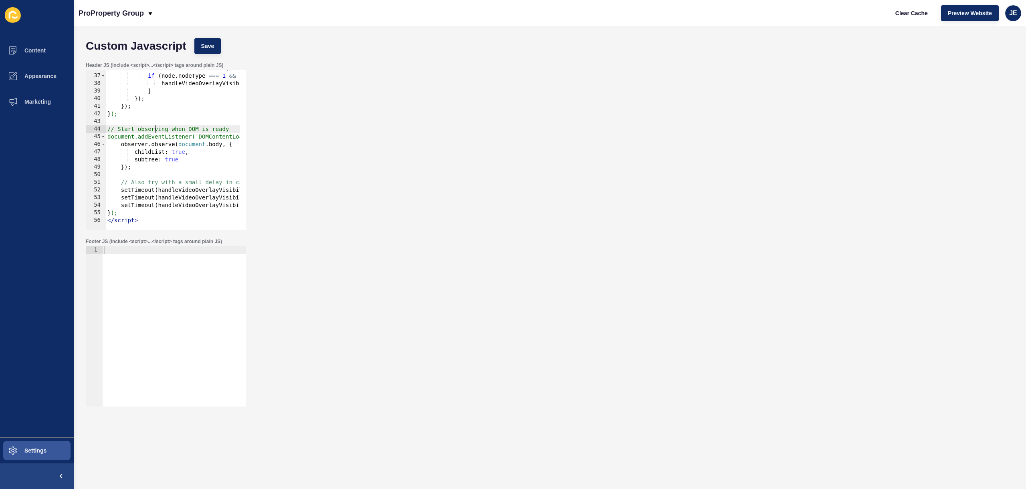
click at [155, 125] on div "mutation . addedNodes . forEach ( function ( node ) { if ( node . nodeType === …" at bounding box center [338, 150] width 465 height 170
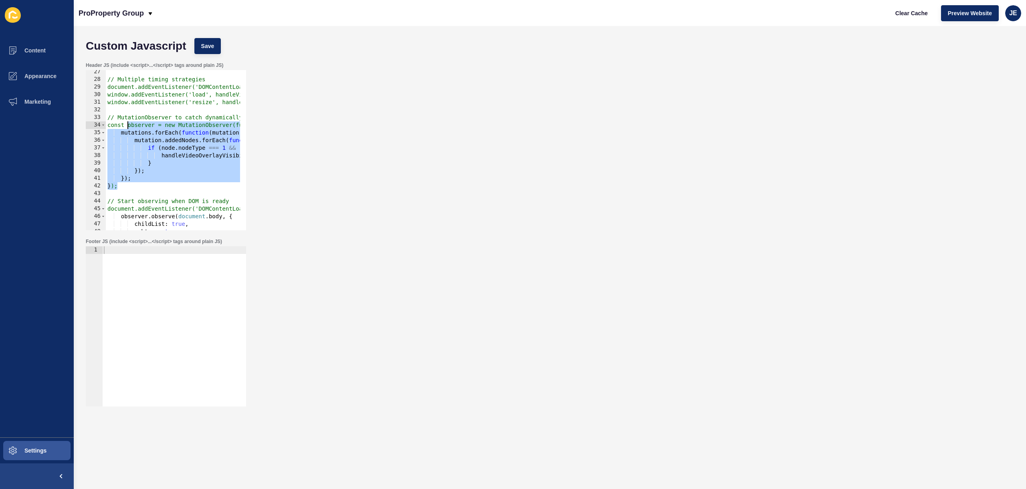
scroll to position [176, 0]
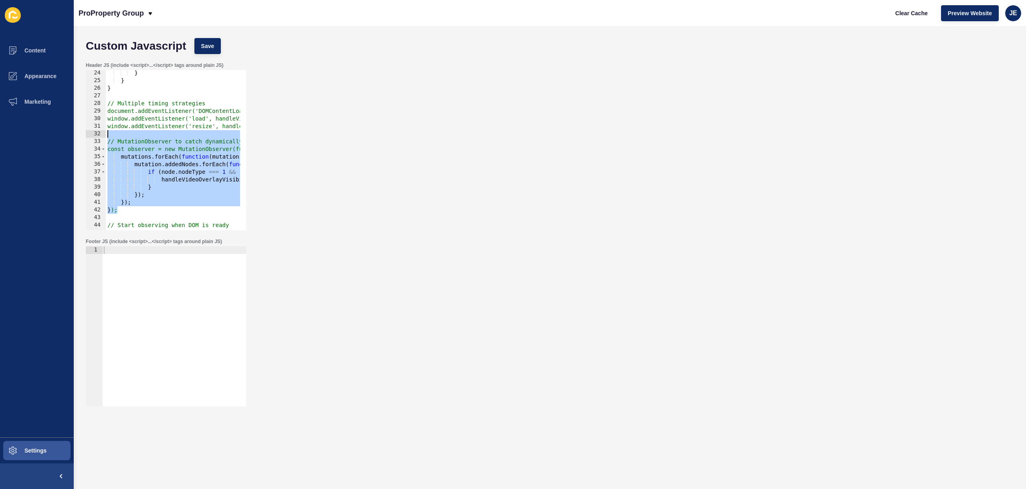
drag, startPoint x: 129, startPoint y: 115, endPoint x: 107, endPoint y: 137, distance: 31.2
click at [107, 137] on div "} } } // Multiple timing strategies document.addEventListener('DOMContentLoaded…" at bounding box center [338, 154] width 465 height 170
type textarea "// MutationObserver to catch dynamically added elements"
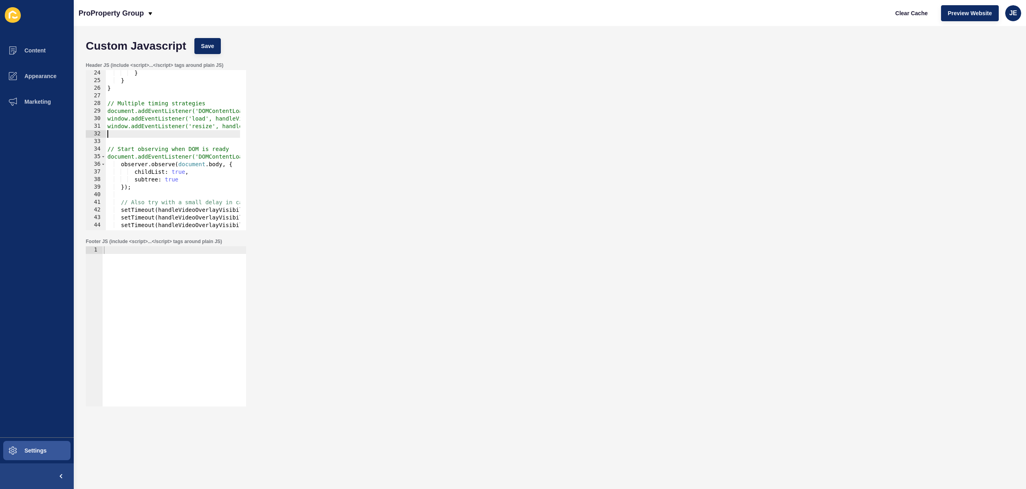
click at [165, 119] on div "} } } // Multiple timing strategies document.addEventListener('DOMContentLoaded…" at bounding box center [266, 154] width 320 height 170
type textarea "window.addEventListener('resize', handleVideoOverlayVisibility);"
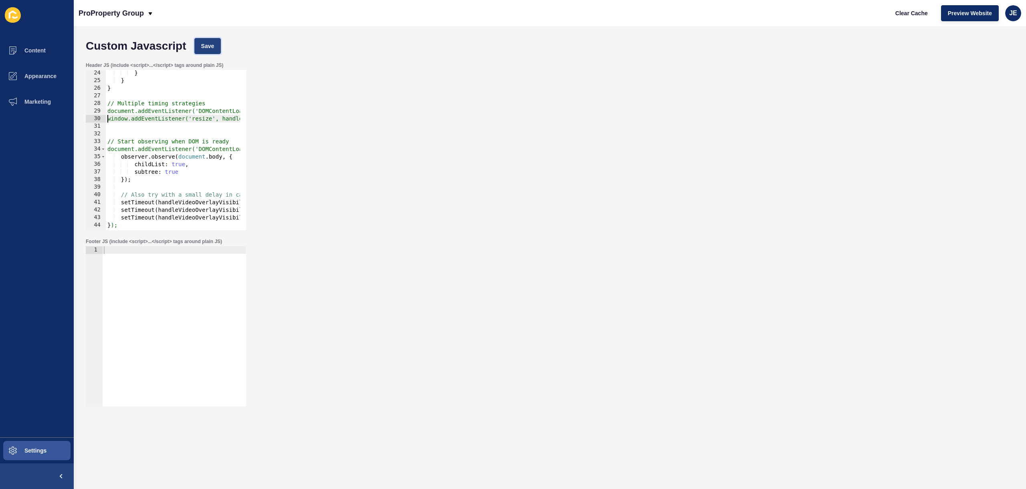
click at [213, 46] on span "Save" at bounding box center [207, 46] width 13 height 8
click at [929, 17] on button "Clear Cache" at bounding box center [912, 13] width 46 height 16
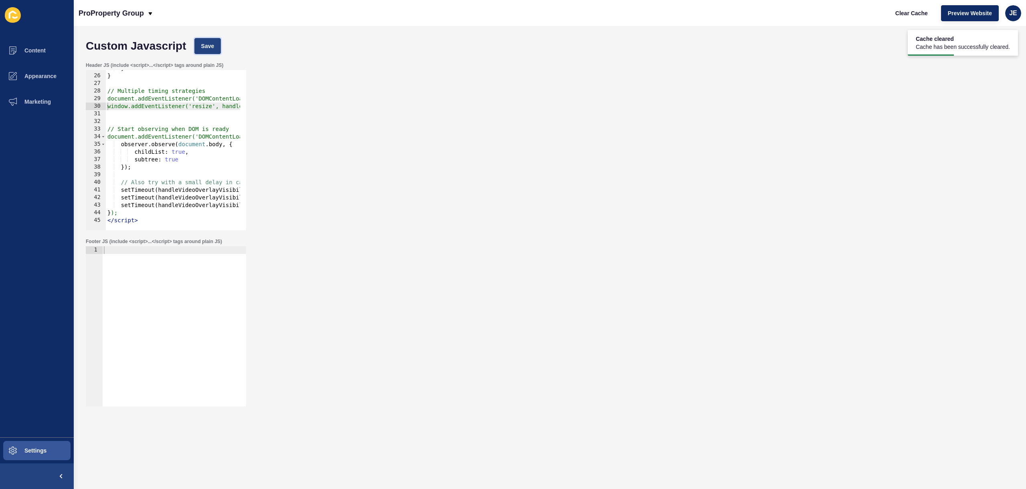
click at [218, 49] on button "Save" at bounding box center [207, 46] width 27 height 16
click at [916, 12] on span "Clear Cache" at bounding box center [911, 13] width 32 height 8
click at [212, 46] on span "Save" at bounding box center [207, 46] width 13 height 8
click at [897, 10] on span "Clear Cache" at bounding box center [911, 13] width 32 height 8
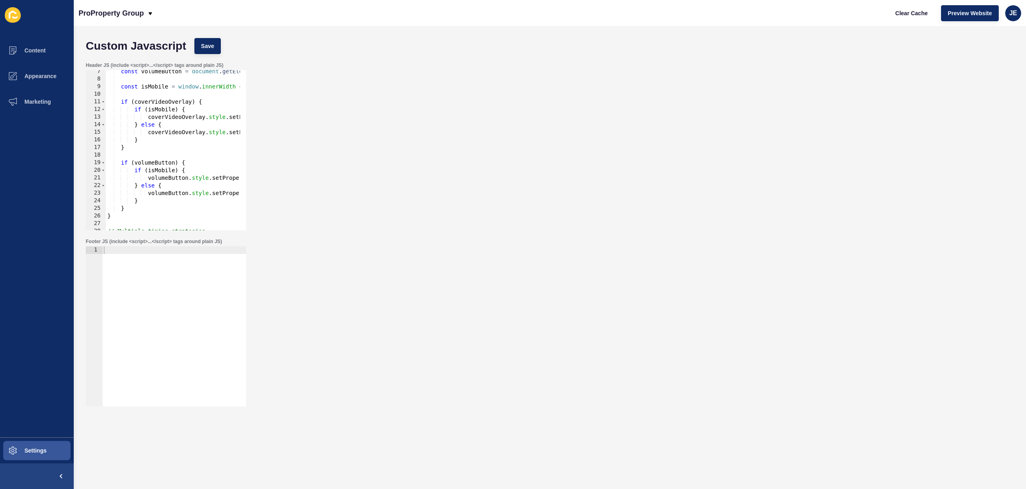
scroll to position [188, 0]
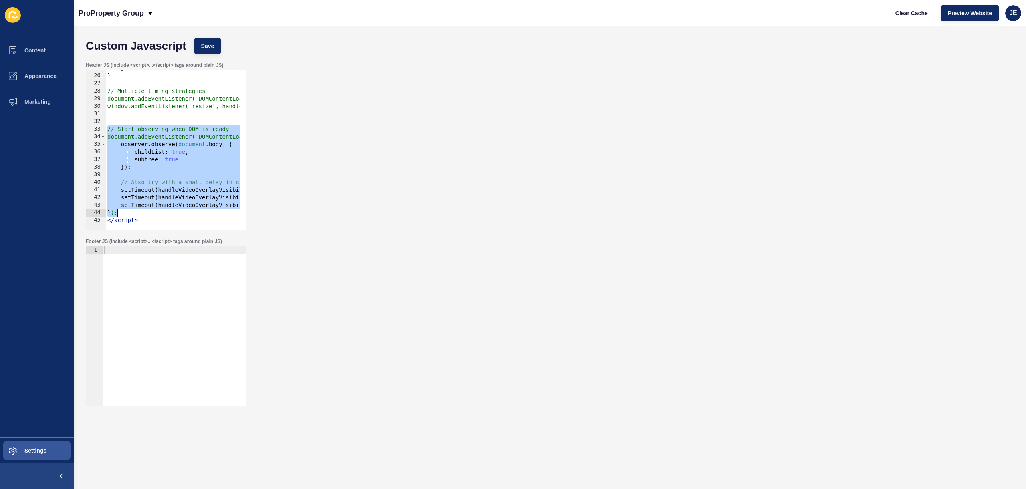
drag, startPoint x: 107, startPoint y: 130, endPoint x: 123, endPoint y: 211, distance: 82.9
click at [123, 211] on div "} } // Multiple timing strategies document.addEventListener('DOMContentLoaded',…" at bounding box center [266, 150] width 320 height 170
paste textarea
type textarea "});"
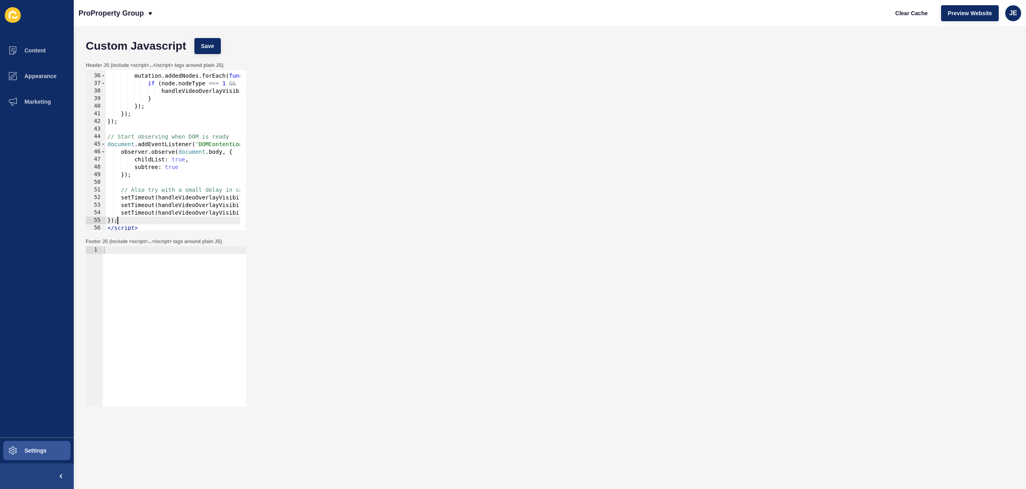
scroll to position [265, 0]
click at [210, 46] on span "Save" at bounding box center [207, 46] width 13 height 8
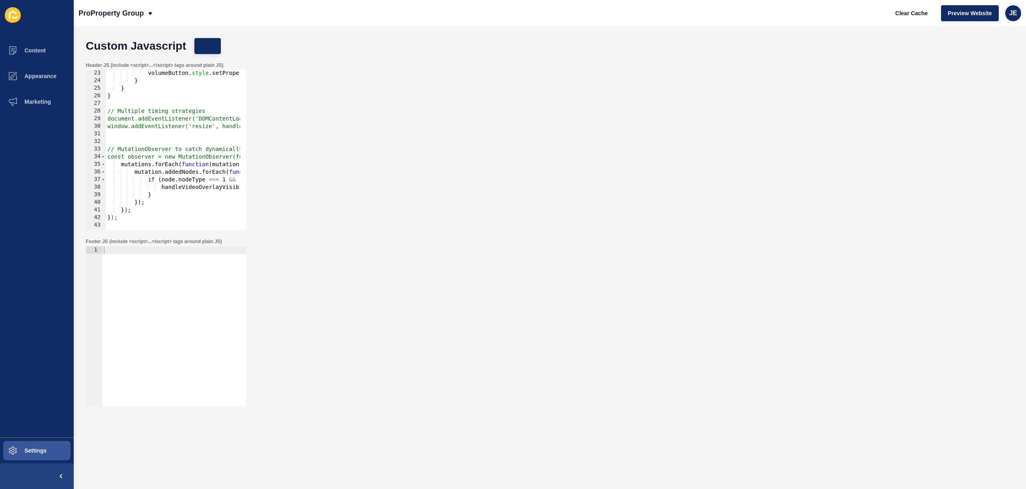
scroll to position [144, 0]
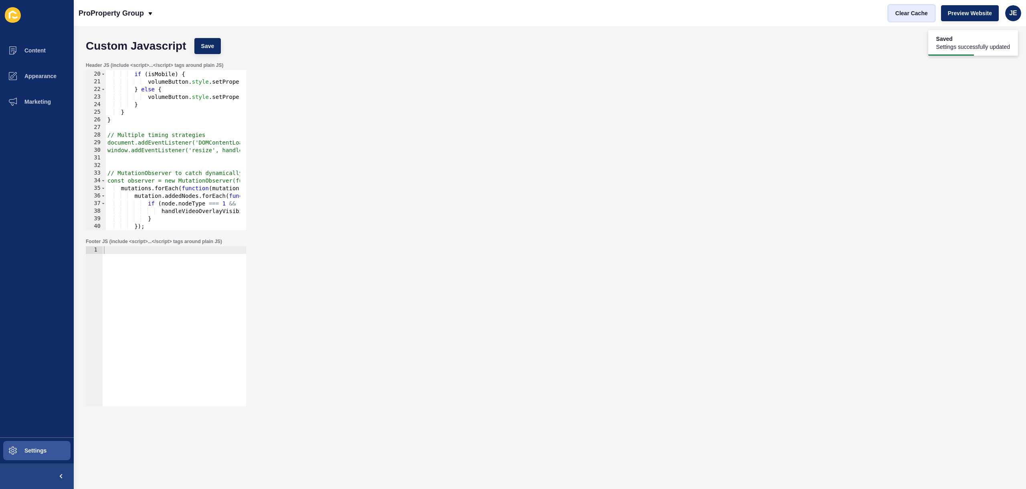
click at [899, 17] on span "Clear Cache" at bounding box center [911, 13] width 32 height 8
click at [732, 90] on div "Header JS (include <script>...</script> tags around plain JS) }); 19 20 21 22 2…" at bounding box center [550, 146] width 936 height 176
click at [35, 51] on span "Content" at bounding box center [22, 50] width 47 height 6
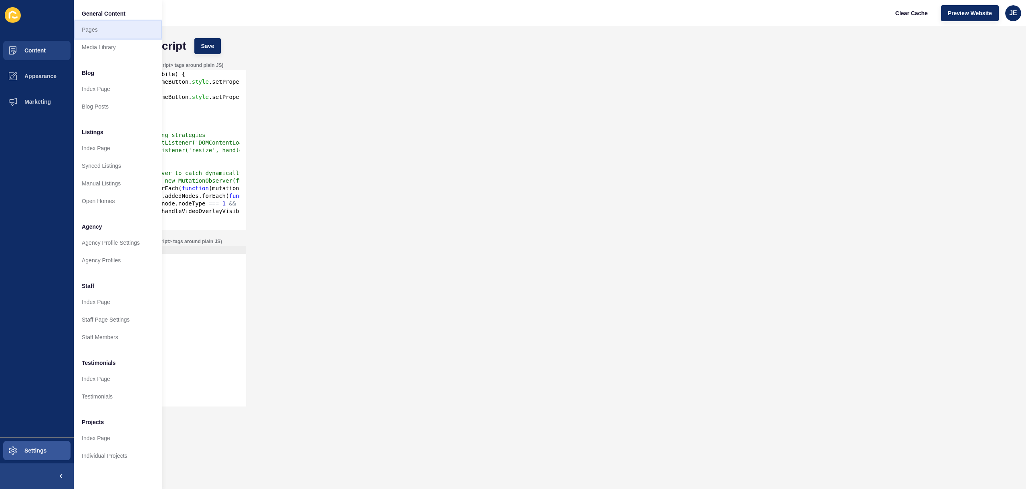
click at [101, 31] on link "Pages" at bounding box center [118, 30] width 88 height 18
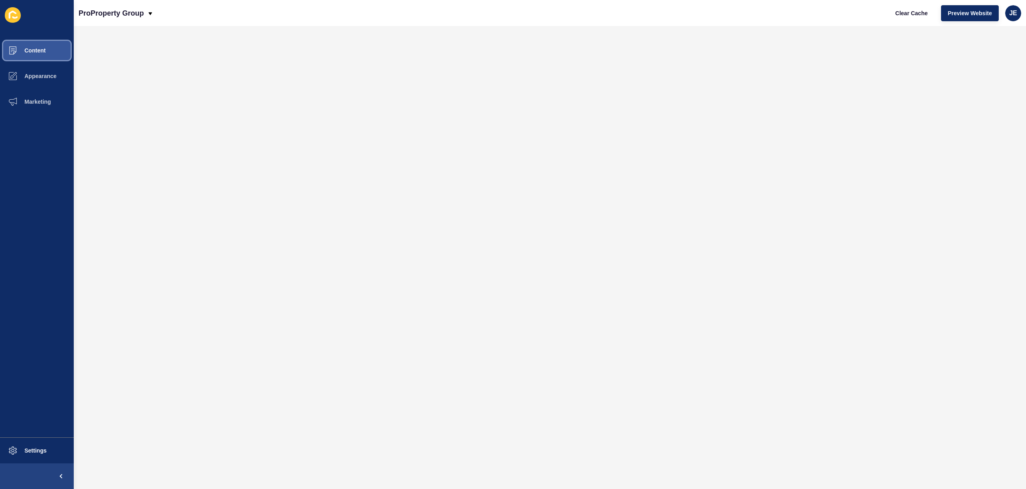
click at [42, 49] on span "Content" at bounding box center [22, 50] width 47 height 6
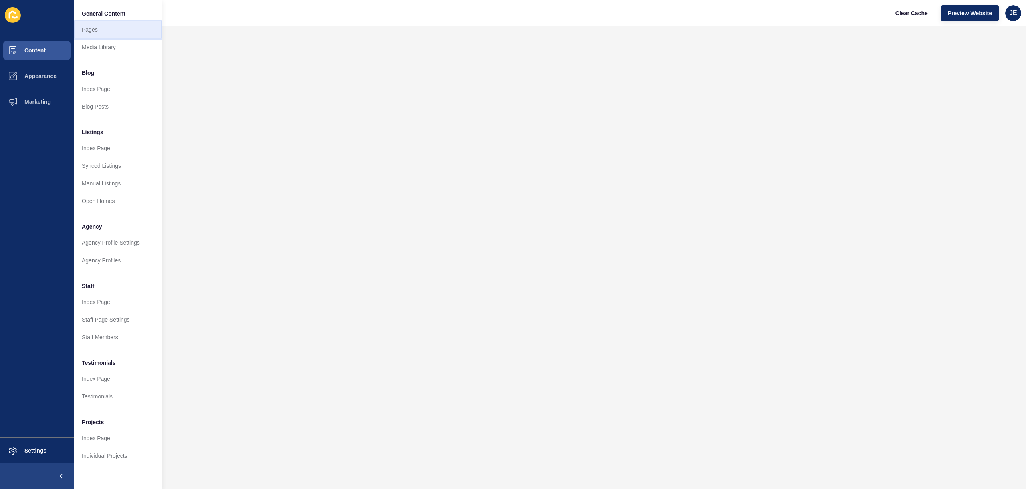
click at [91, 32] on link "Pages" at bounding box center [118, 30] width 88 height 18
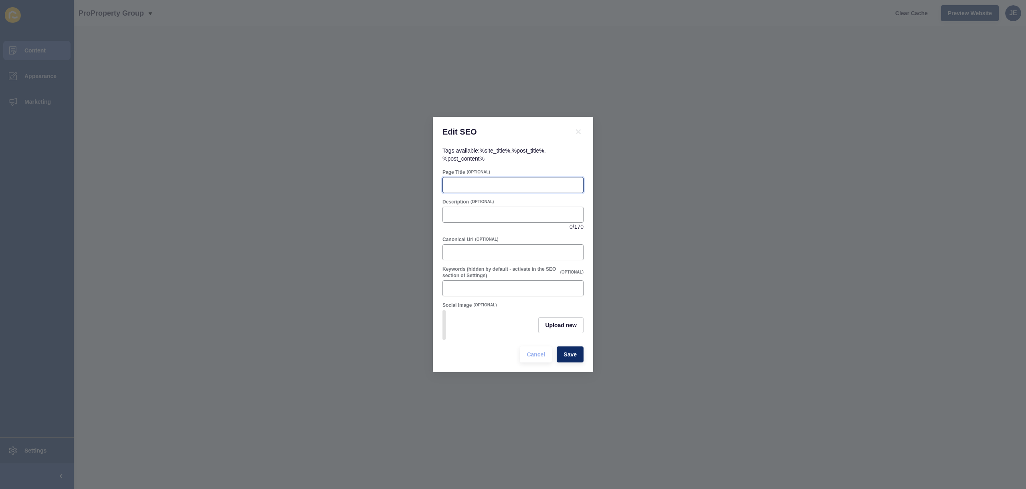
click at [489, 181] on input "Page Title" at bounding box center [513, 185] width 131 height 8
paste input "Property Management Perth & Leederville | ProProperty Group"
type input "Property Management Perth & Leederville | ProProperty Group"
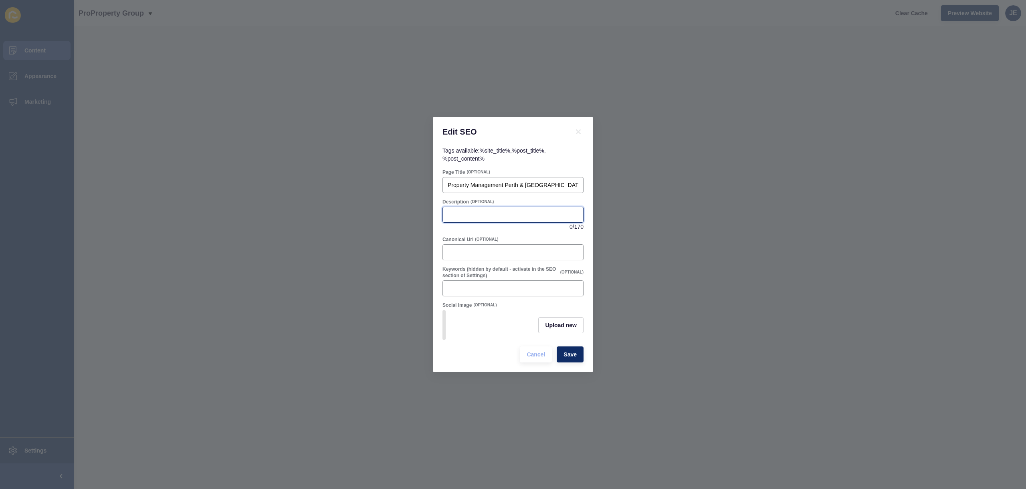
click at [490, 211] on input "Description" at bounding box center [513, 215] width 131 height 8
paste input "ProProperty Group provides expert property management in Perth and Leederville.…"
type input "ProProperty Group provides expert property management in Perth and Leederville.…"
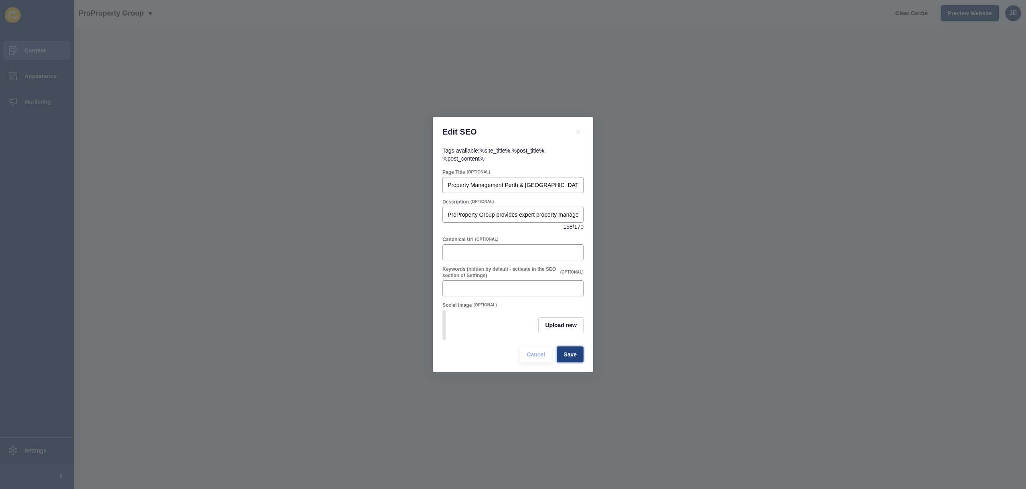
click at [576, 354] on span "Save" at bounding box center [570, 355] width 13 height 8
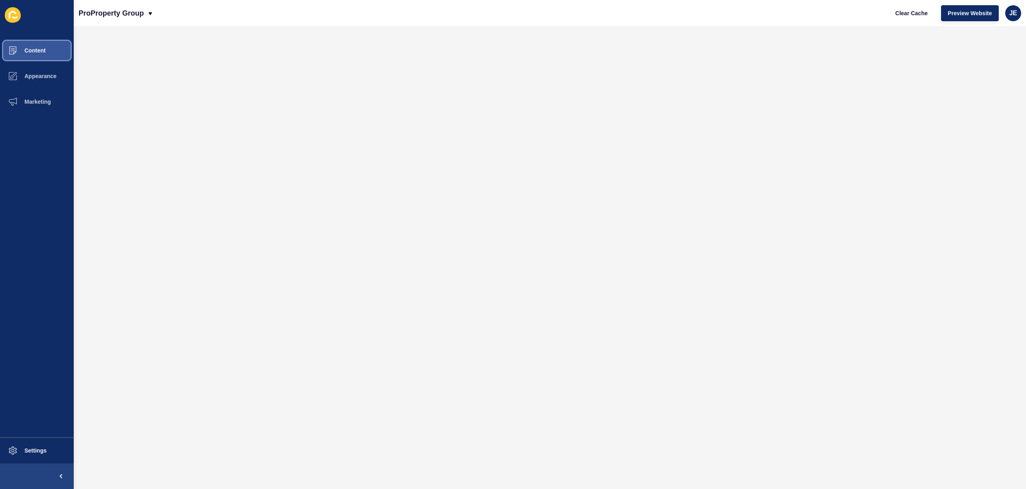
click at [55, 55] on button "Content" at bounding box center [37, 51] width 74 height 26
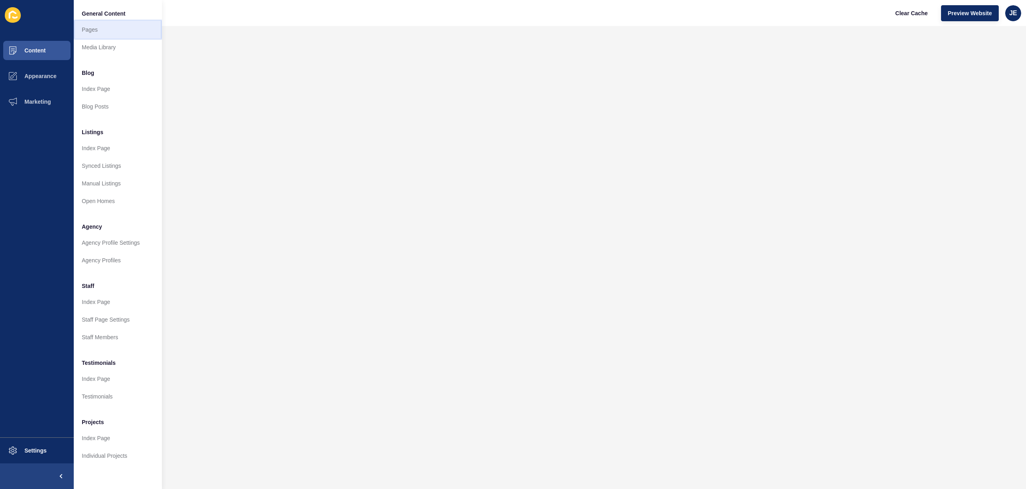
click at [89, 32] on link "Pages" at bounding box center [118, 30] width 88 height 18
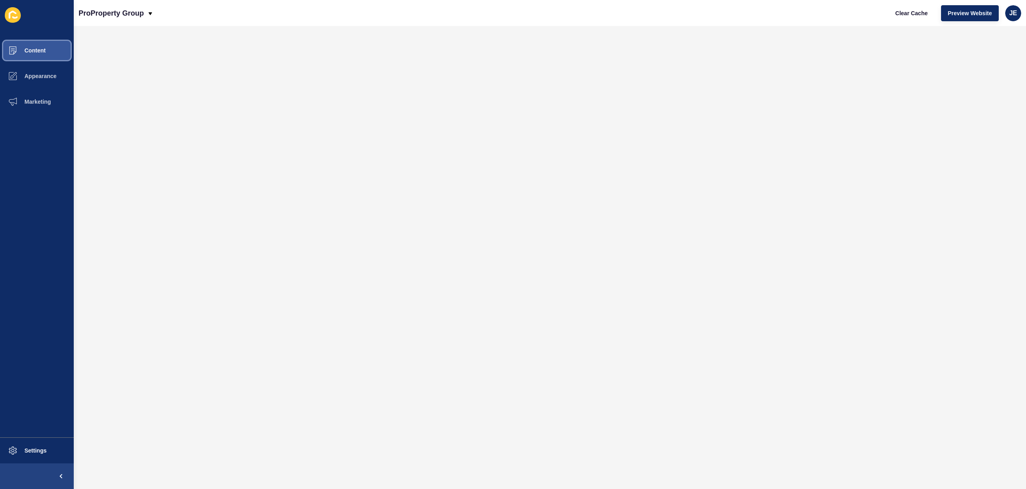
click at [49, 51] on button "Content" at bounding box center [37, 51] width 74 height 26
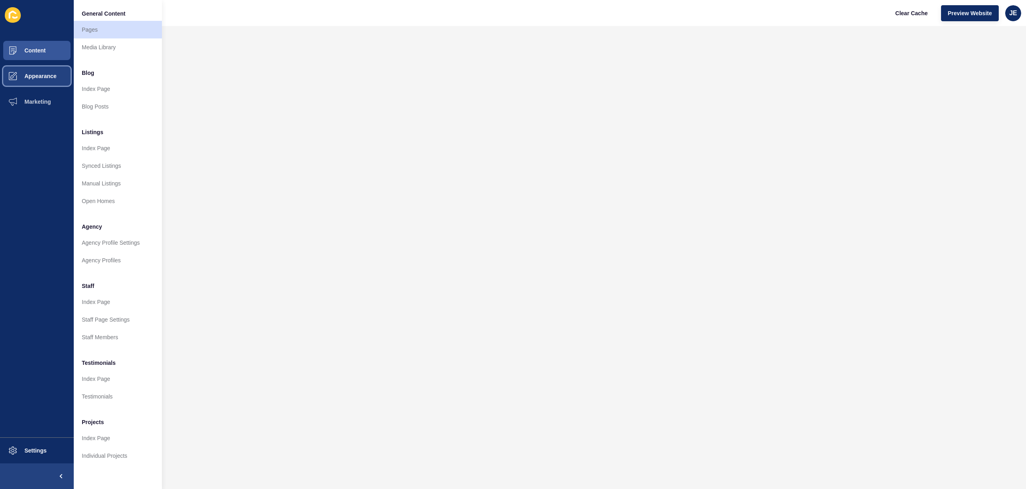
click at [32, 79] on button "Appearance" at bounding box center [37, 76] width 74 height 26
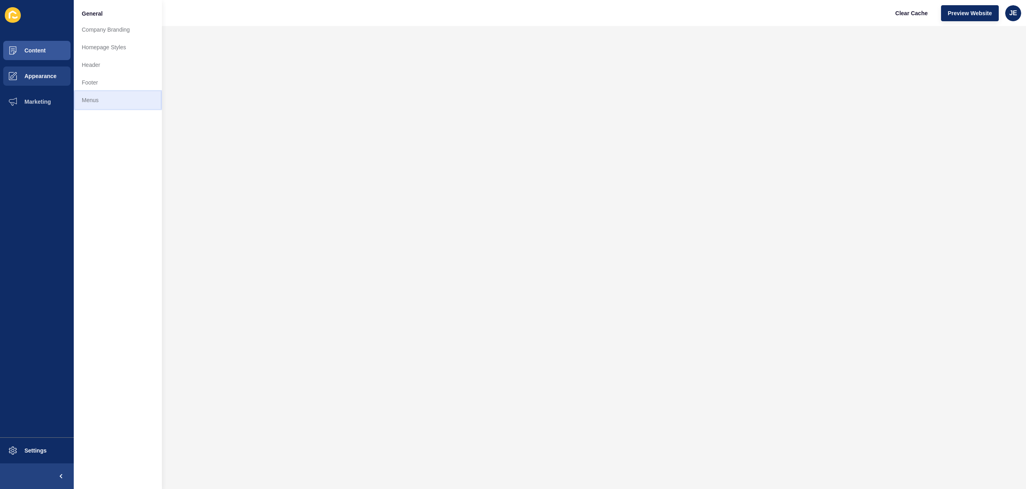
click at [82, 101] on link "Menus" at bounding box center [118, 100] width 88 height 18
